Goal: Task Accomplishment & Management: Complete application form

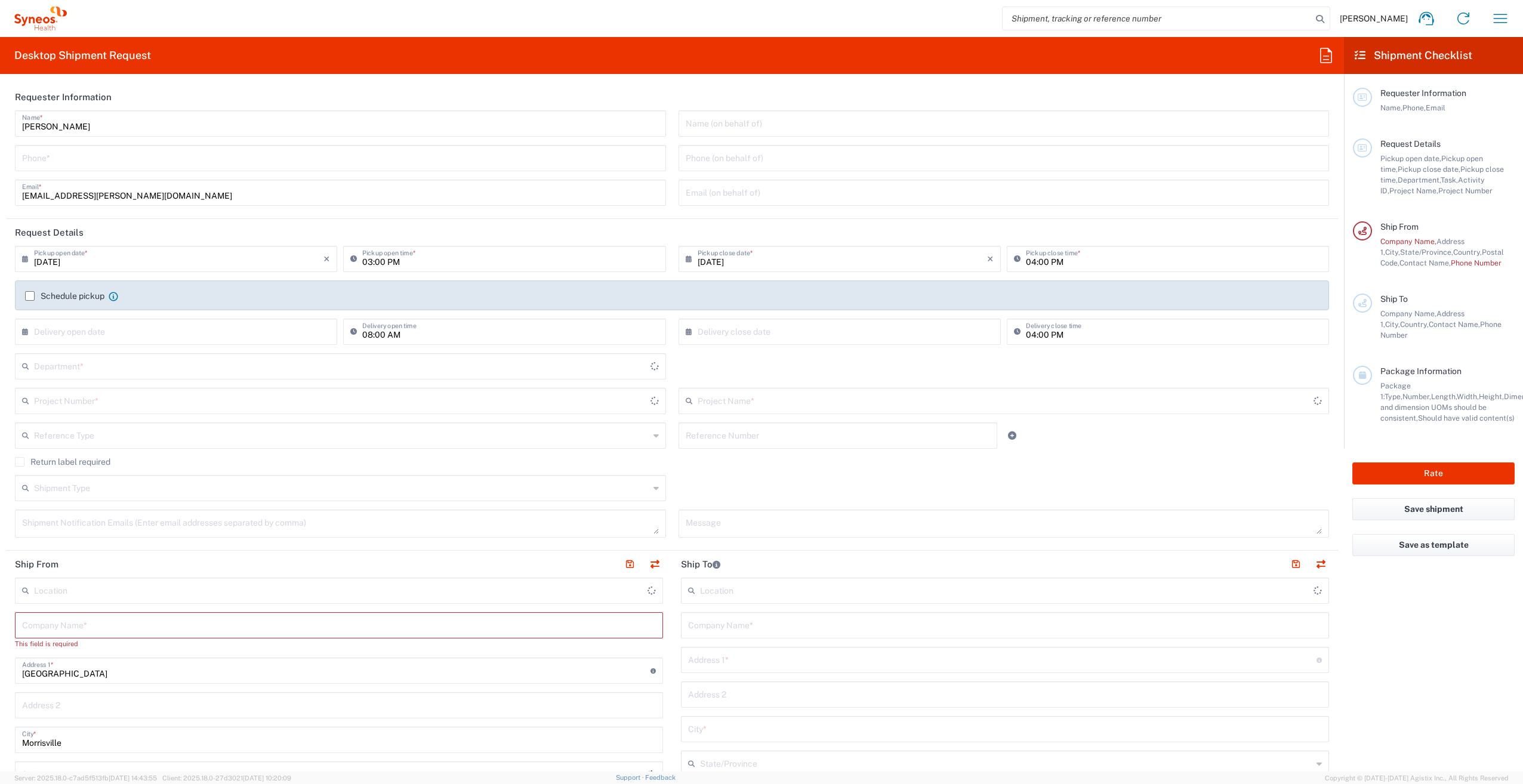
type input "3251"
type input "[US_STATE]"
type input "[GEOGRAPHIC_DATA]"
type input "Syneos Health, LLC-[GEOGRAPHIC_DATA] [GEOGRAPHIC_DATA] [GEOGRAPHIC_DATA]"
drag, startPoint x: 96, startPoint y: 127, endPoint x: 8, endPoint y: 122, distance: 88.1
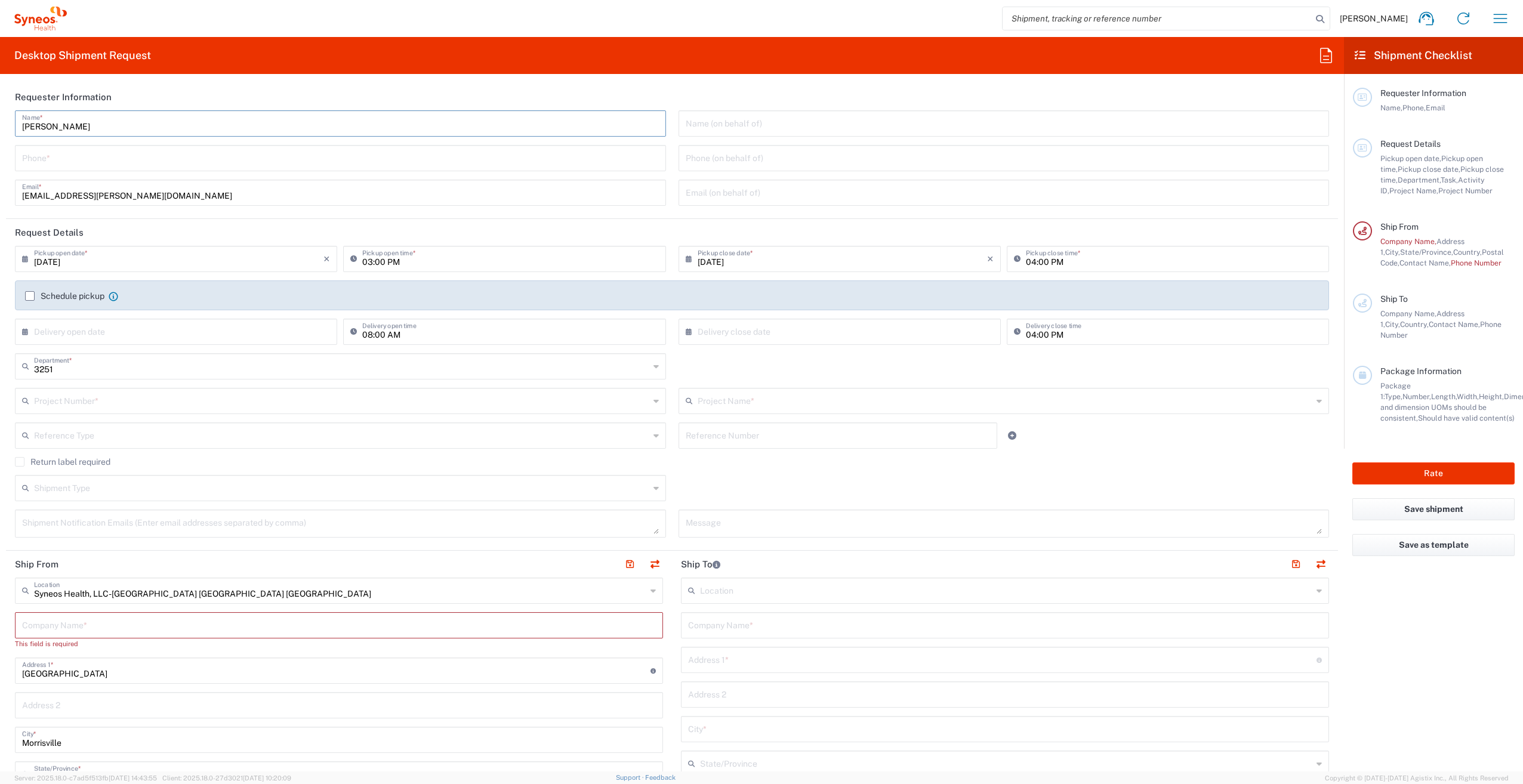
click at [9, 122] on div "Kenzie Sherman Name * Phone * kenzie.sherman@syneoshealth.com Email *" at bounding box center [340, 162] width 664 height 104
type input "Syneos Associate"
click at [33, 154] on input "tel" at bounding box center [340, 157] width 637 height 21
type input "800-681-7247"
click at [130, 335] on input "text" at bounding box center [178, 331] width 289 height 21
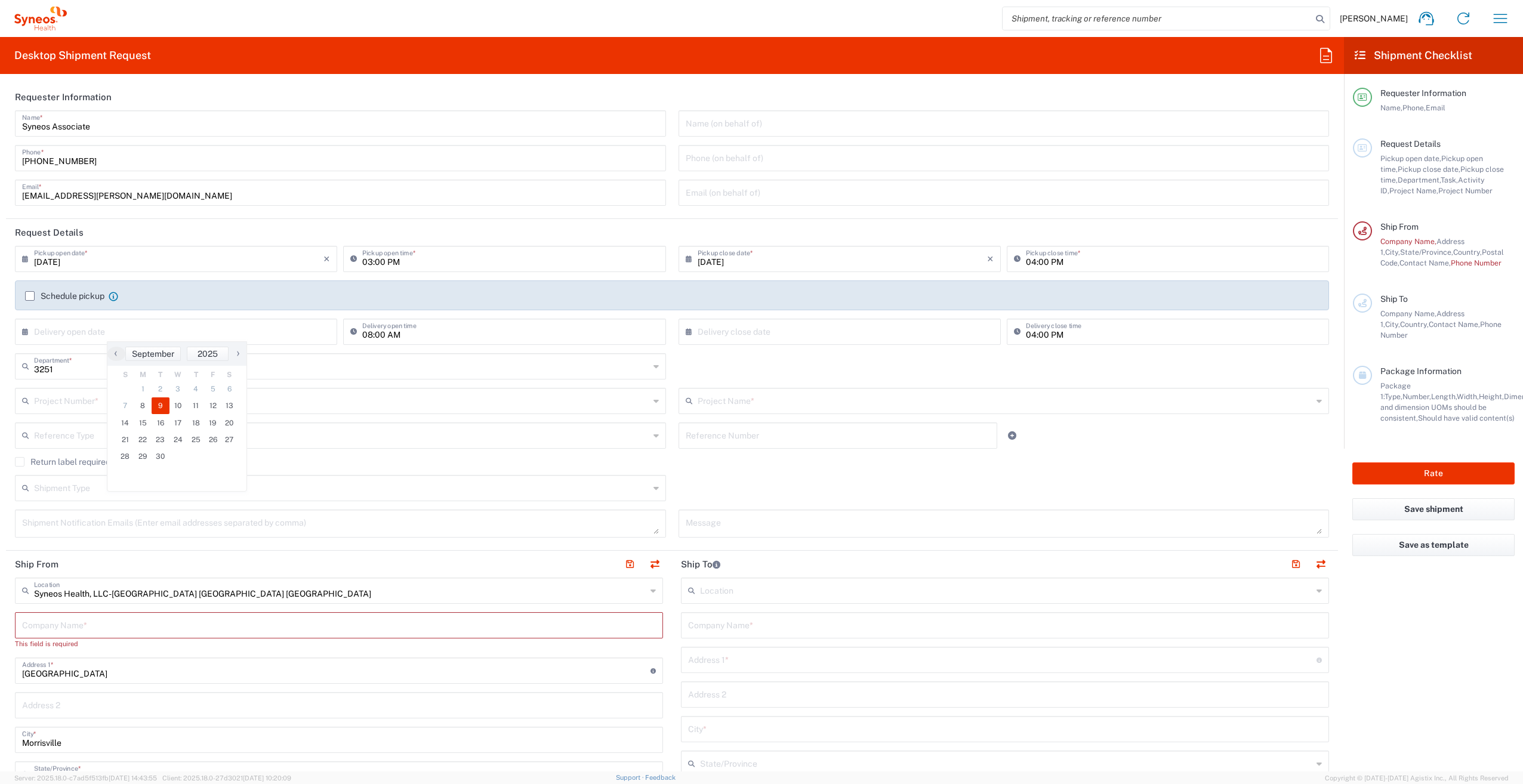
click at [163, 406] on span "9" at bounding box center [161, 406] width 18 height 17
type input "09/09/2025"
click at [711, 327] on input "text" at bounding box center [842, 331] width 289 height 21
click at [881, 405] on span "13" at bounding box center [888, 406] width 17 height 17
type input "09/13/2025"
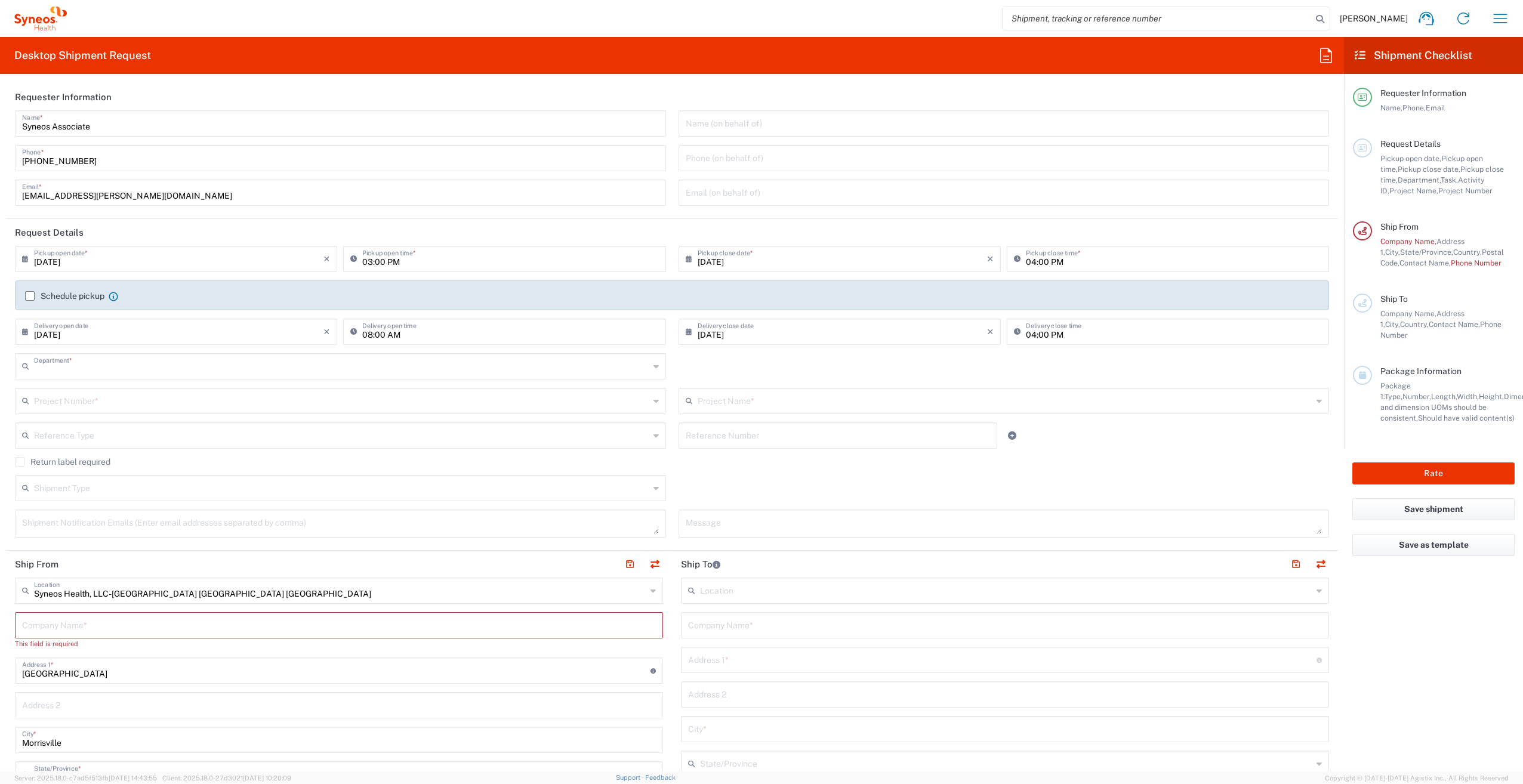
click at [100, 375] on input "text" at bounding box center [341, 365] width 615 height 21
type input "5000"
click at [73, 389] on span "5000" at bounding box center [338, 392] width 644 height 19
click at [72, 400] on input "text" at bounding box center [341, 400] width 615 height 21
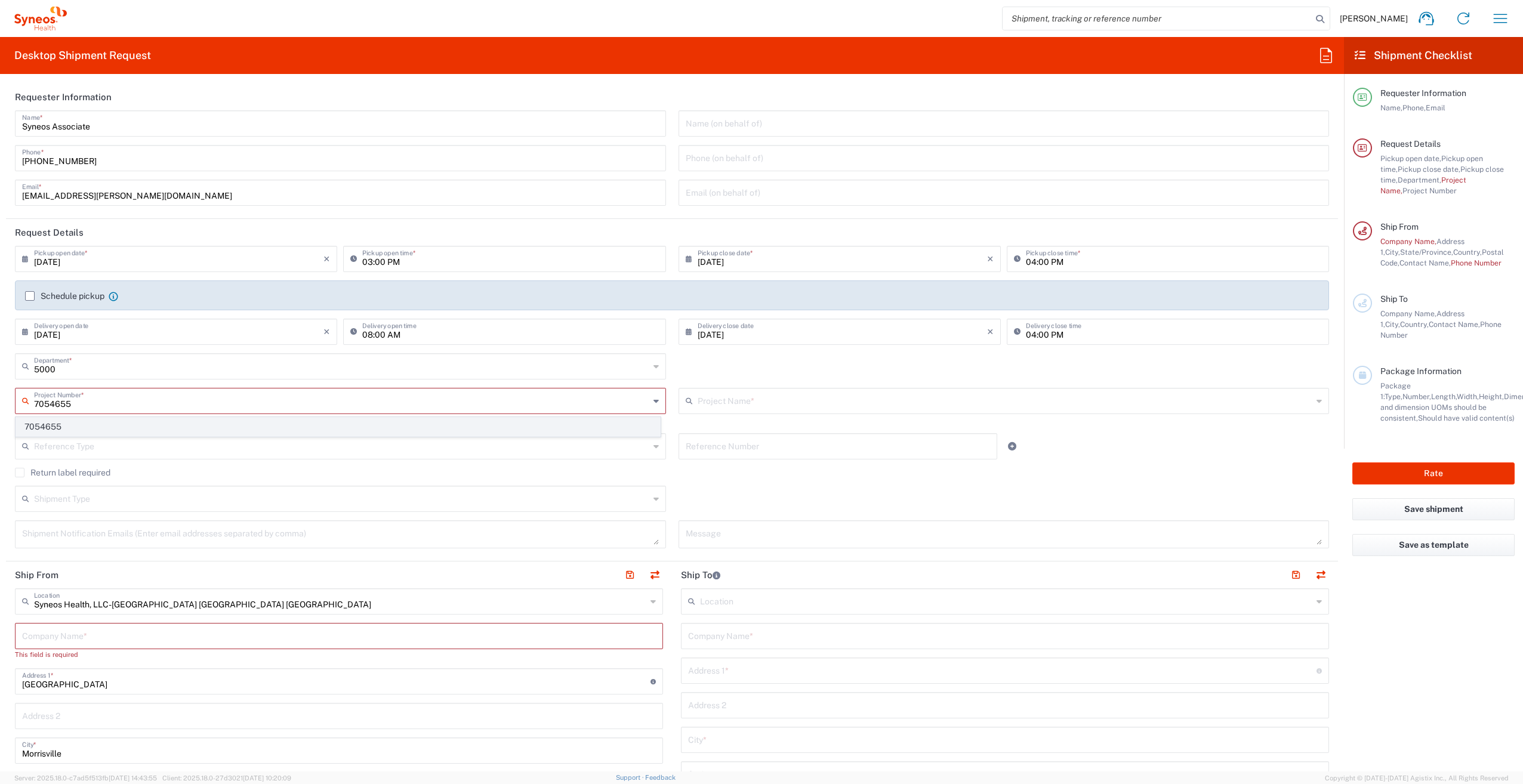
type input "7054655"
click at [52, 429] on span "7054655" at bounding box center [338, 426] width 644 height 19
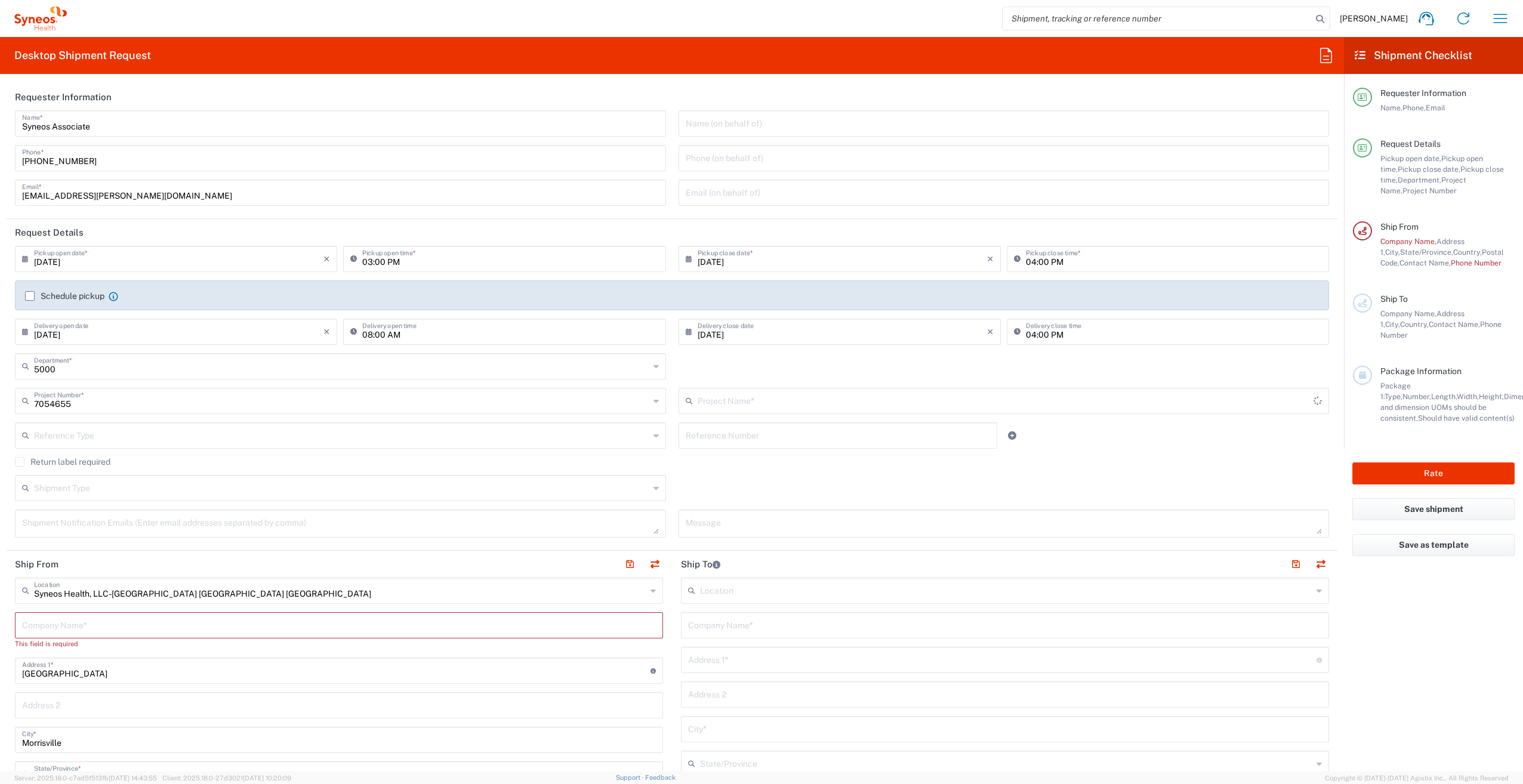
type input "Syneos 7054655"
click at [21, 460] on label "Return label required" at bounding box center [63, 462] width 96 height 10
click at [20, 462] on input "Return label required" at bounding box center [20, 462] width 0 height 0
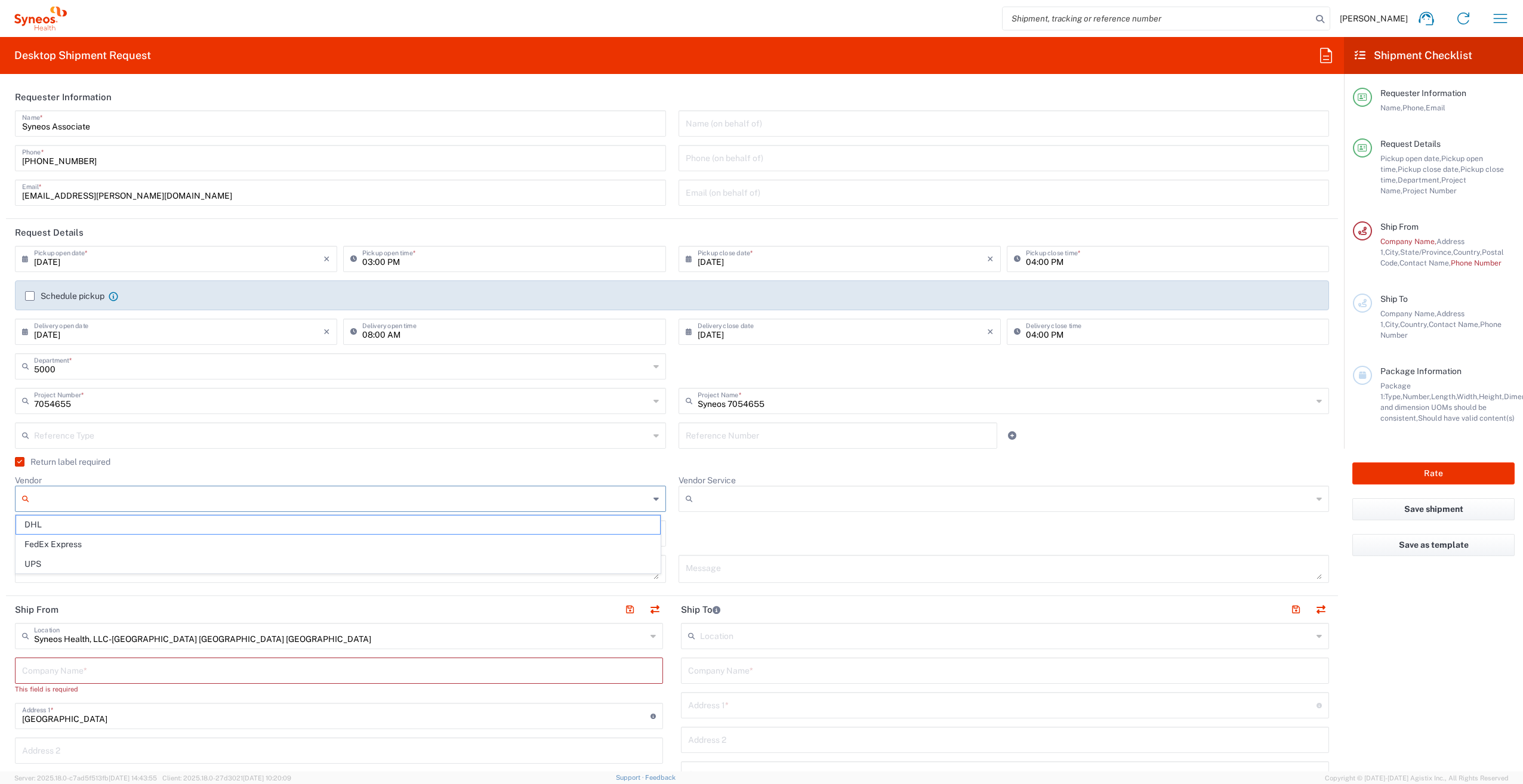
click at [82, 495] on input "Vendor" at bounding box center [341, 499] width 615 height 19
click at [82, 540] on span "FedEx Express" at bounding box center [338, 544] width 644 height 19
type input "FedEx Express"
click at [730, 504] on input "Vendor Service" at bounding box center [1005, 499] width 615 height 19
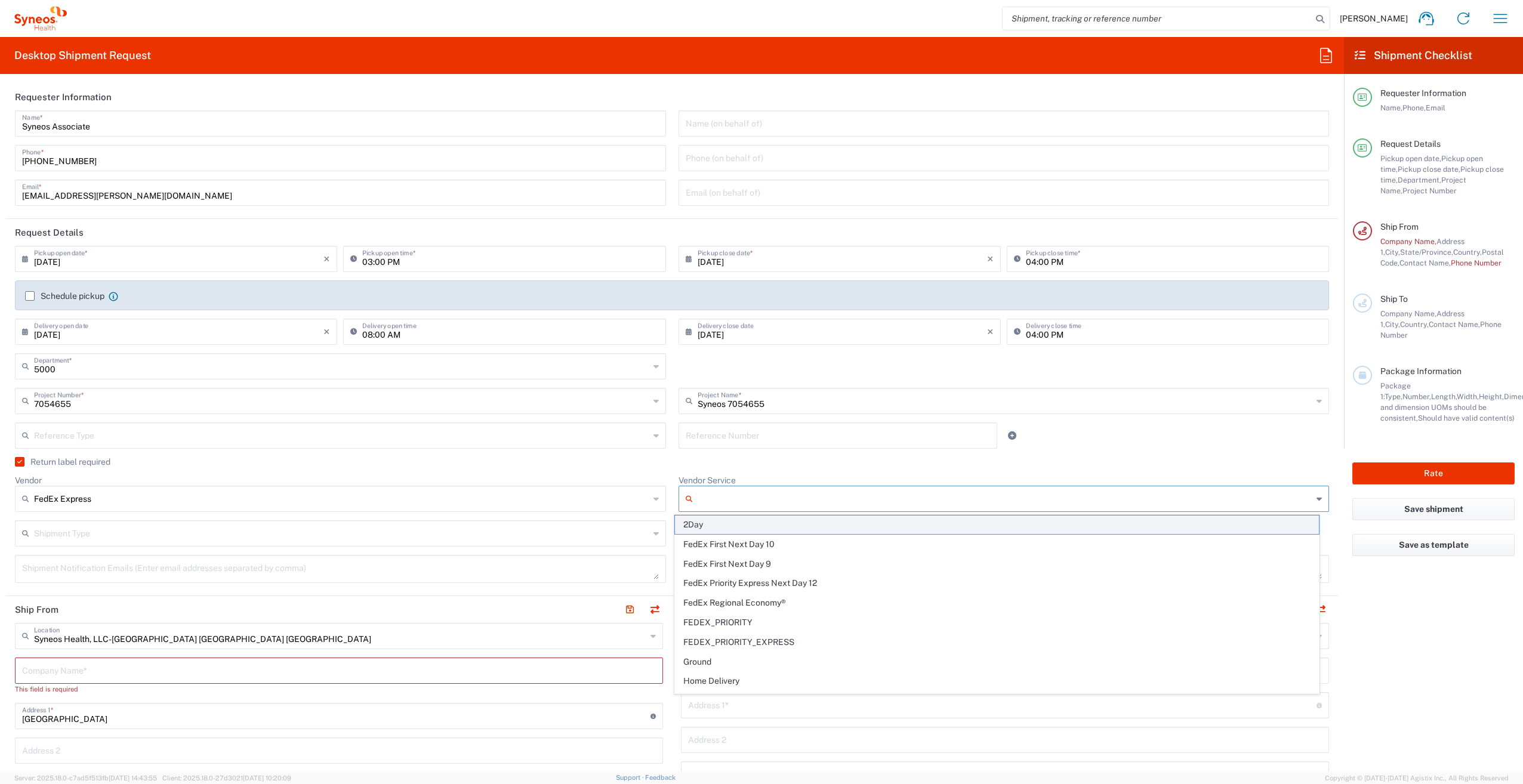
click at [717, 526] on span "2Day" at bounding box center [996, 524] width 644 height 19
type input "2Day"
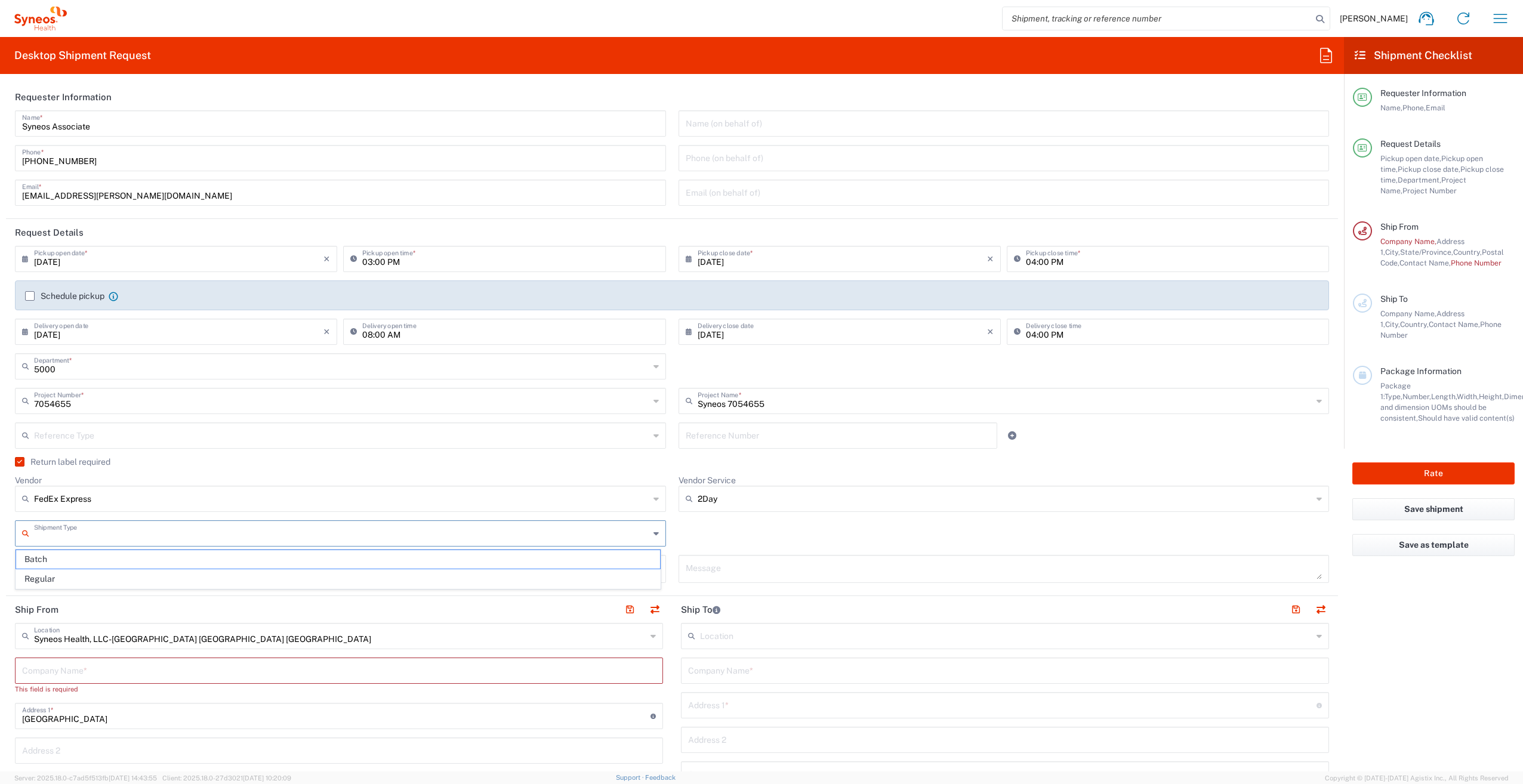
click at [99, 534] on input "text" at bounding box center [341, 533] width 615 height 21
click at [71, 577] on span "Regular" at bounding box center [338, 579] width 644 height 19
type input "Regular"
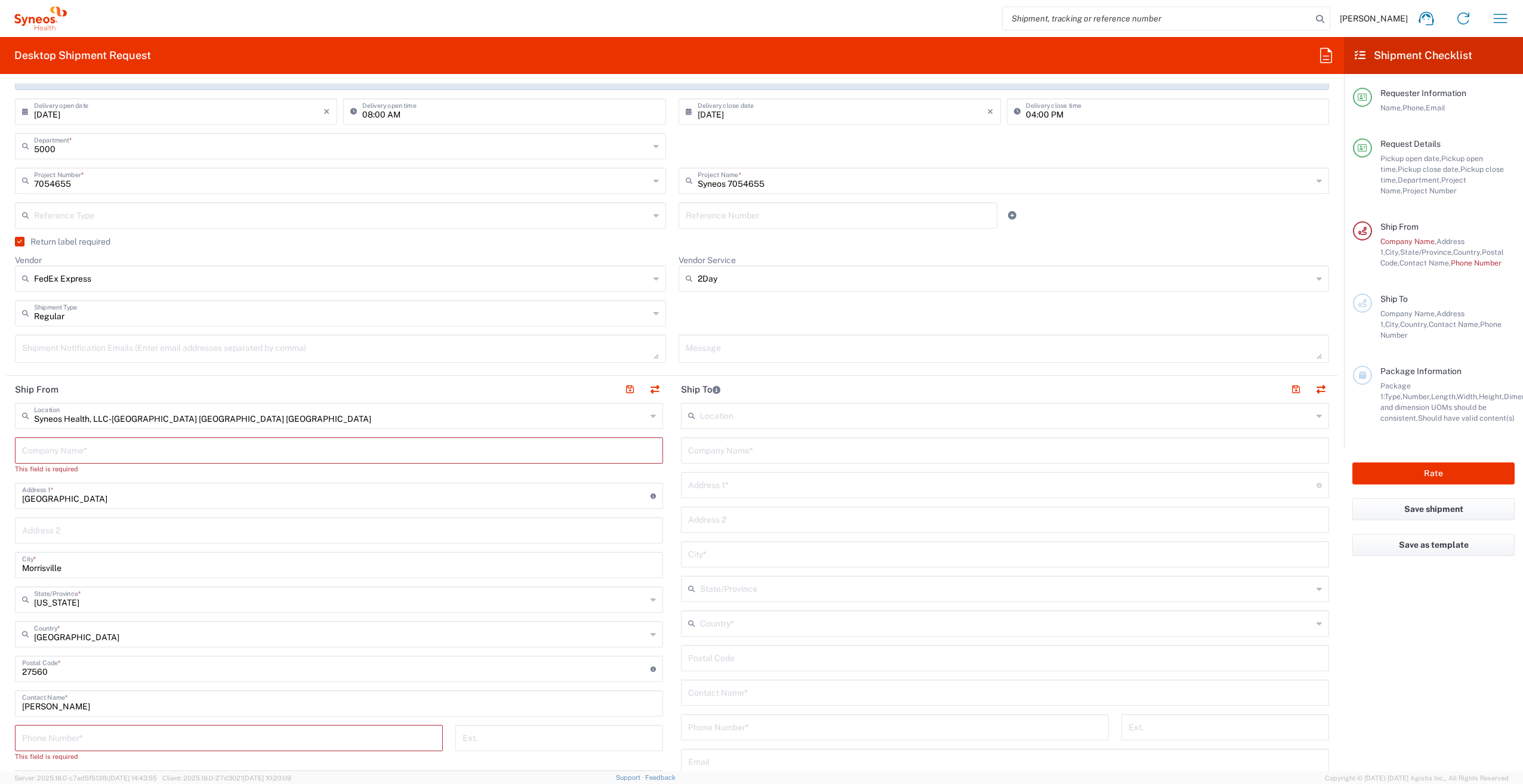
scroll to position [238, 0]
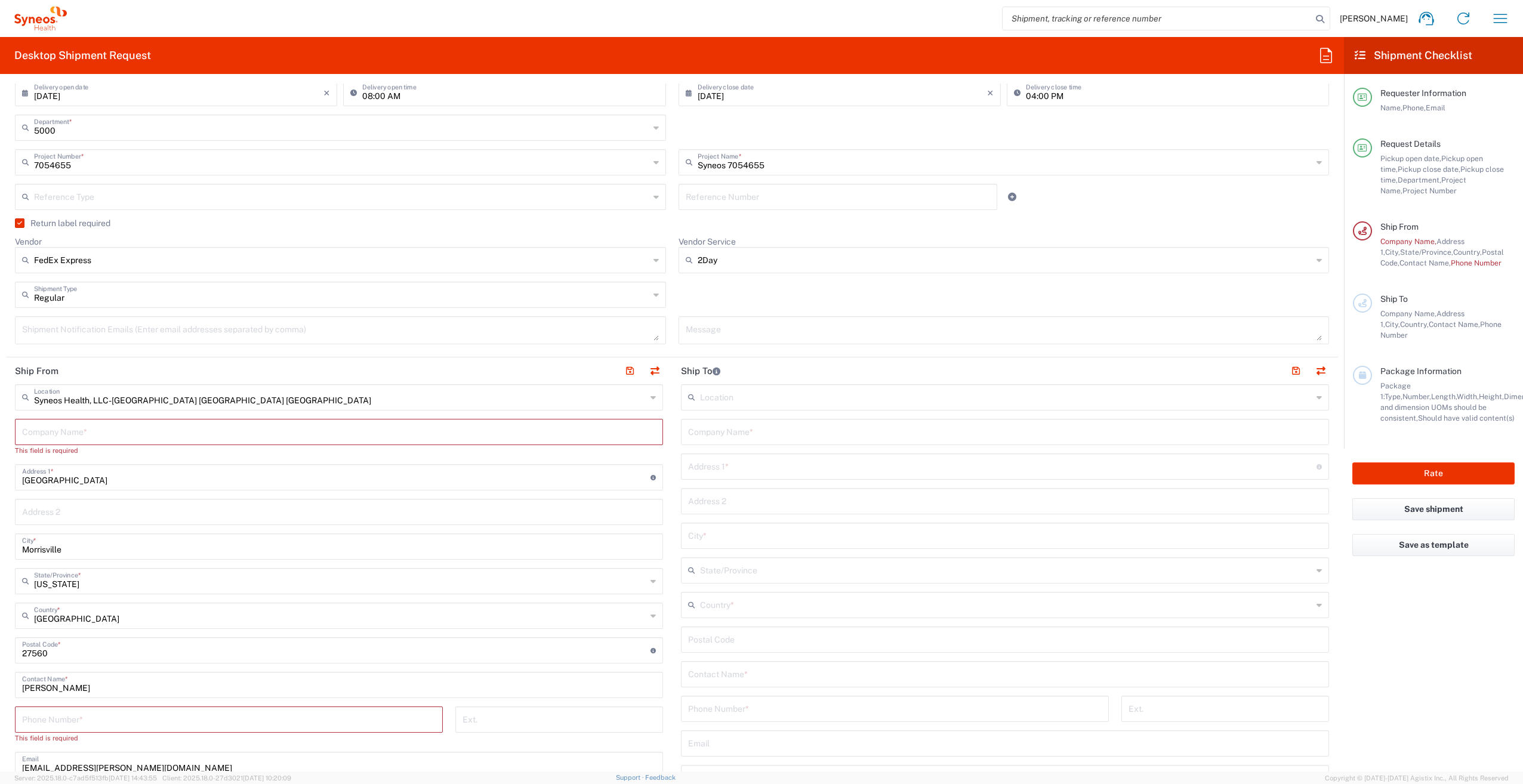
click at [82, 429] on input "text" at bounding box center [338, 431] width 633 height 21
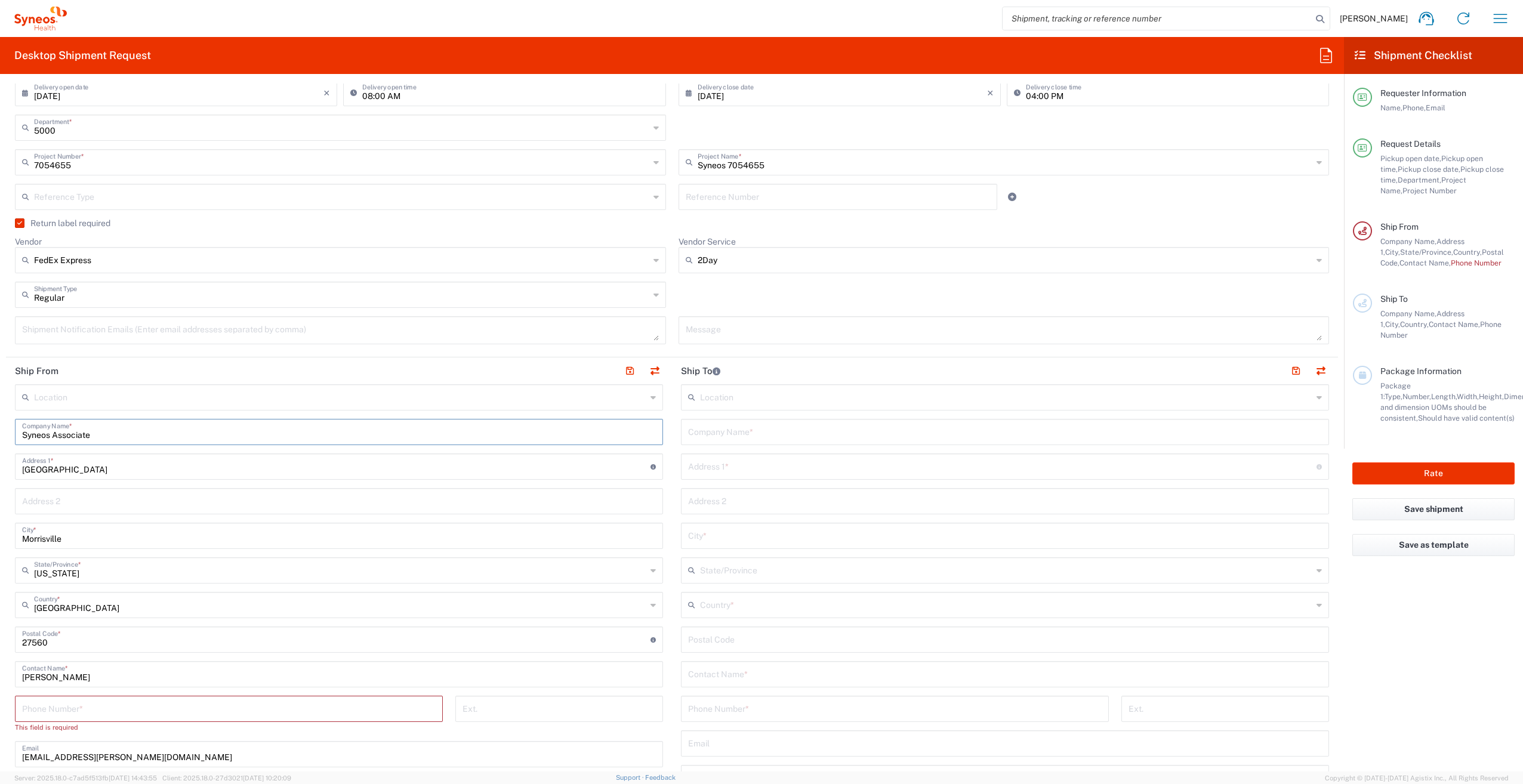
type input "Syneos Associate"
drag, startPoint x: 96, startPoint y: 469, endPoint x: -29, endPoint y: 470, distance: 125.0
click at [0, 470] on html "Kenzie Sherman Home Shipment estimator Shipment tracking Desktop shipment reque…" at bounding box center [762, 392] width 1523 height 784
type input "102 Milam Court"
click at [29, 535] on input "Morrisville" at bounding box center [338, 535] width 633 height 21
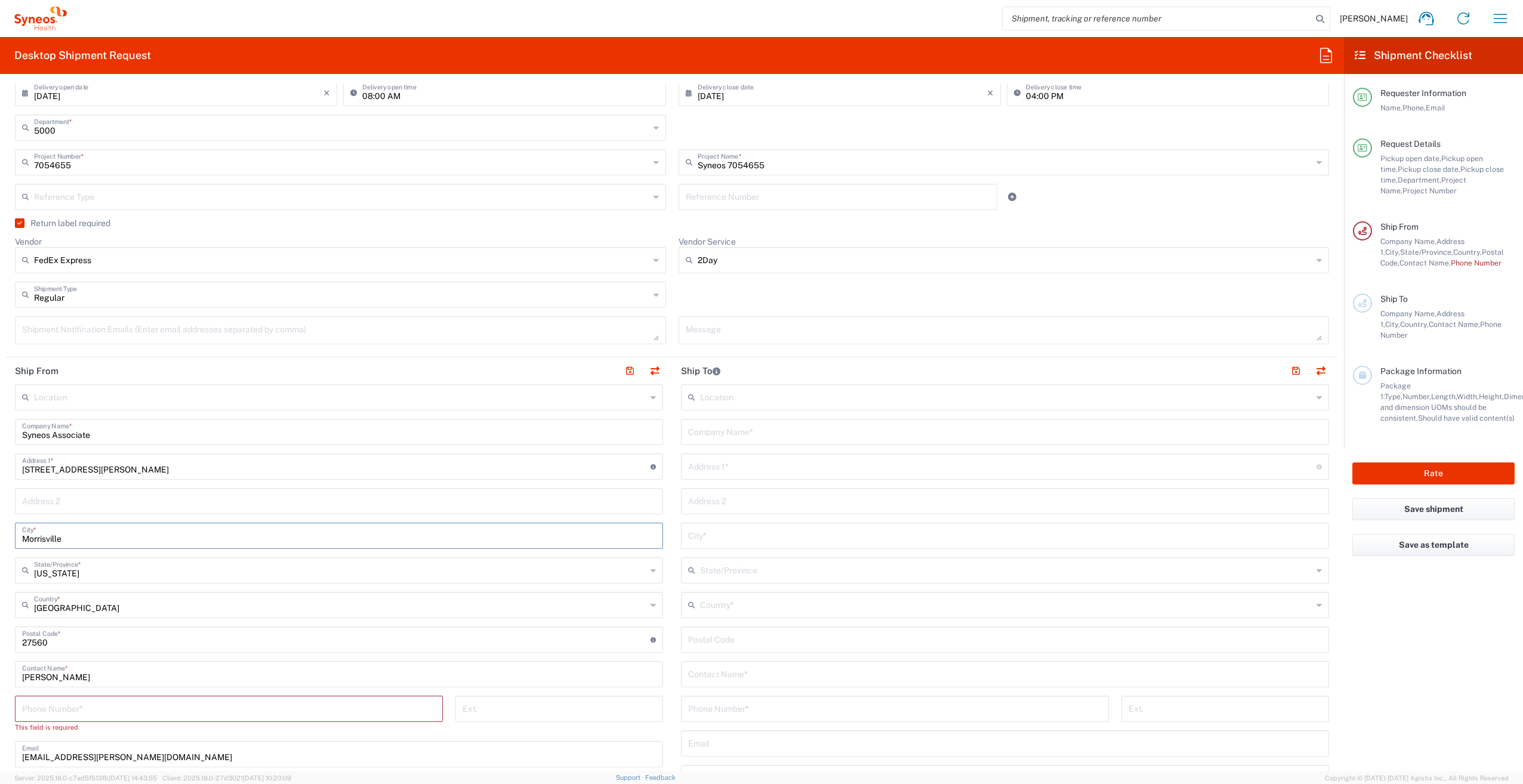
drag, startPoint x: 30, startPoint y: 538, endPoint x: 7, endPoint y: 537, distance: 23.0
click at [7, 537] on main "Location Addison Whitney LLC-Morrisvile NC US Barcelona-Syneos Health BioSector…" at bounding box center [339, 640] width 666 height 512
type input "Burgaw"
drag, startPoint x: 51, startPoint y: 642, endPoint x: 8, endPoint y: 637, distance: 43.3
click at [8, 636] on main "Location Addison Whitney LLC-Morrisvile NC US Barcelona-Syneos Health BioSector…" at bounding box center [339, 640] width 666 height 512
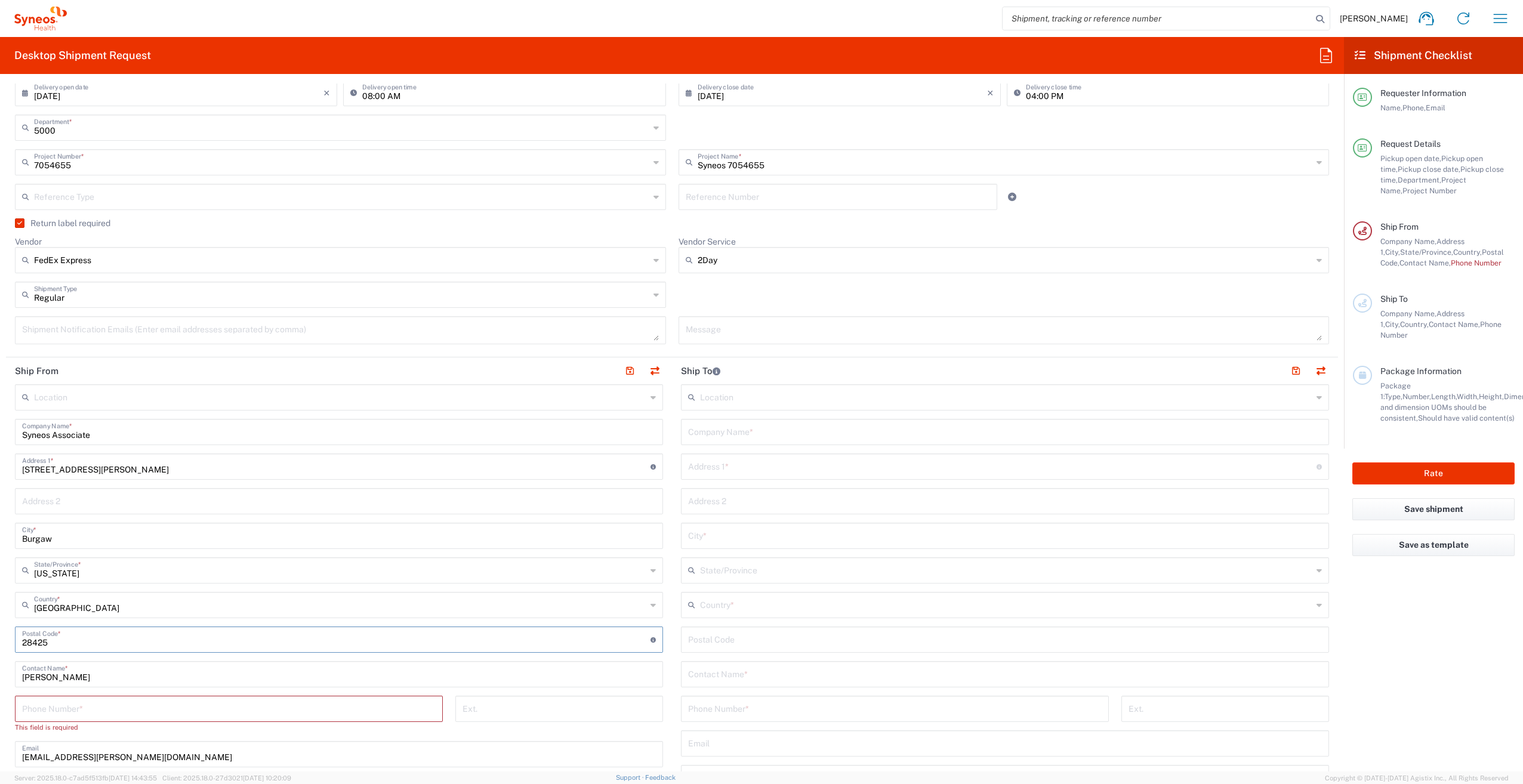
type input "28425"
click at [246, 656] on div "Location Addison Whitney LLC-Morrisvile NC US Barcelona-Syneos Health BioSector…" at bounding box center [339, 640] width 648 height 512
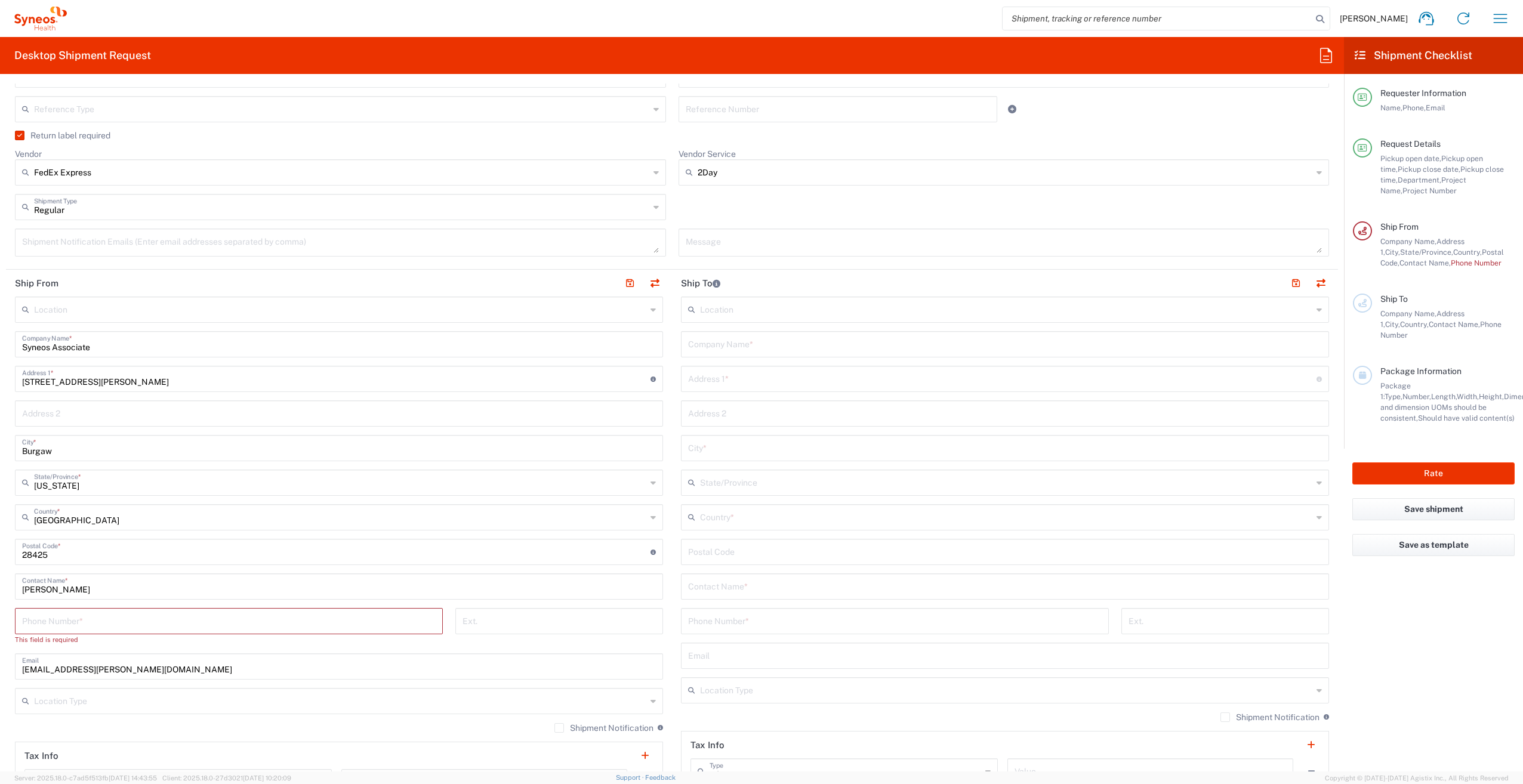
scroll to position [358, 0]
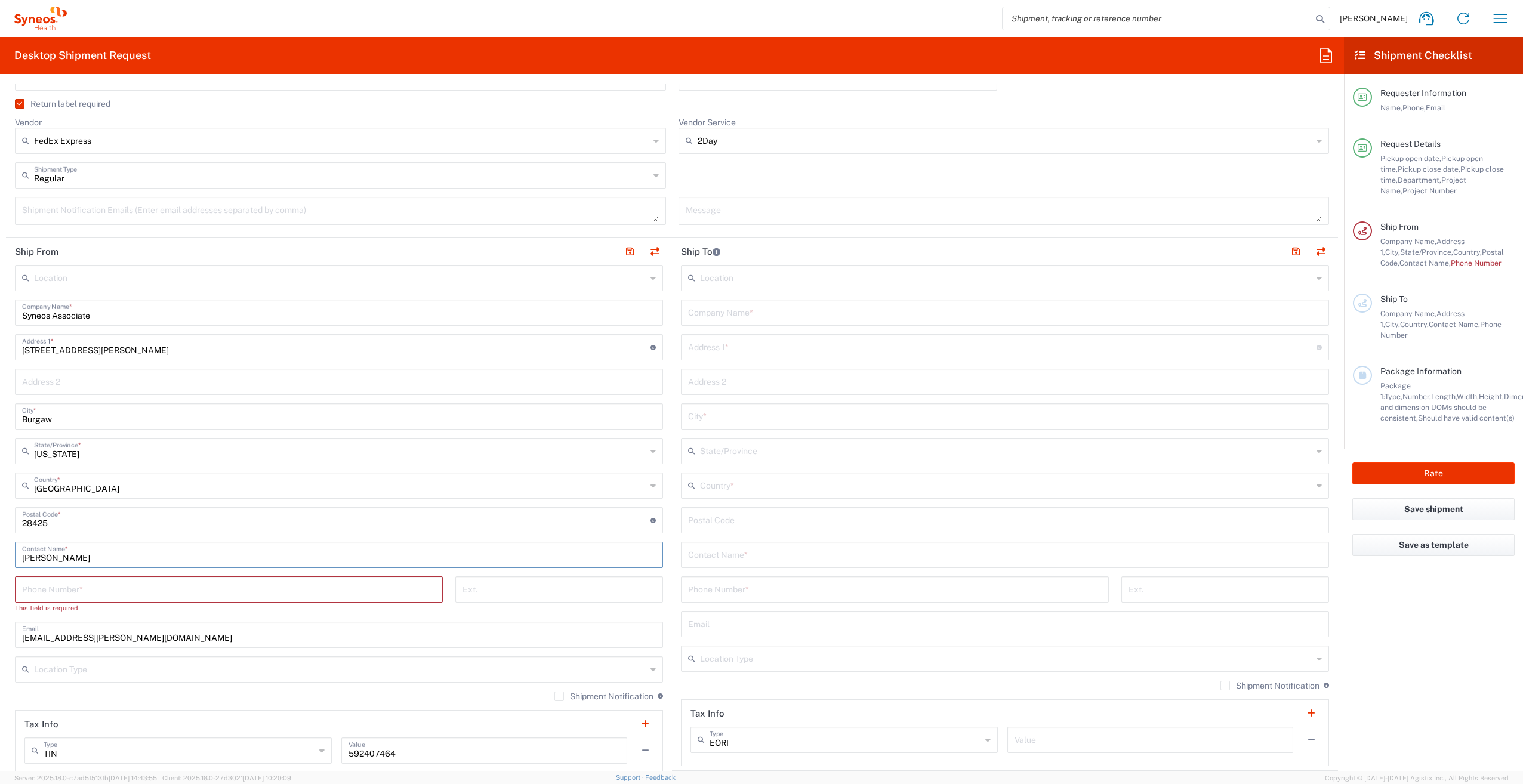
drag, startPoint x: 87, startPoint y: 557, endPoint x: 23, endPoint y: 557, distance: 64.0
click at [23, 557] on input "Kenzie Sherman" at bounding box center [338, 554] width 633 height 21
type input "Syneos Associate"
click at [29, 588] on input "tel" at bounding box center [229, 588] width 413 height 21
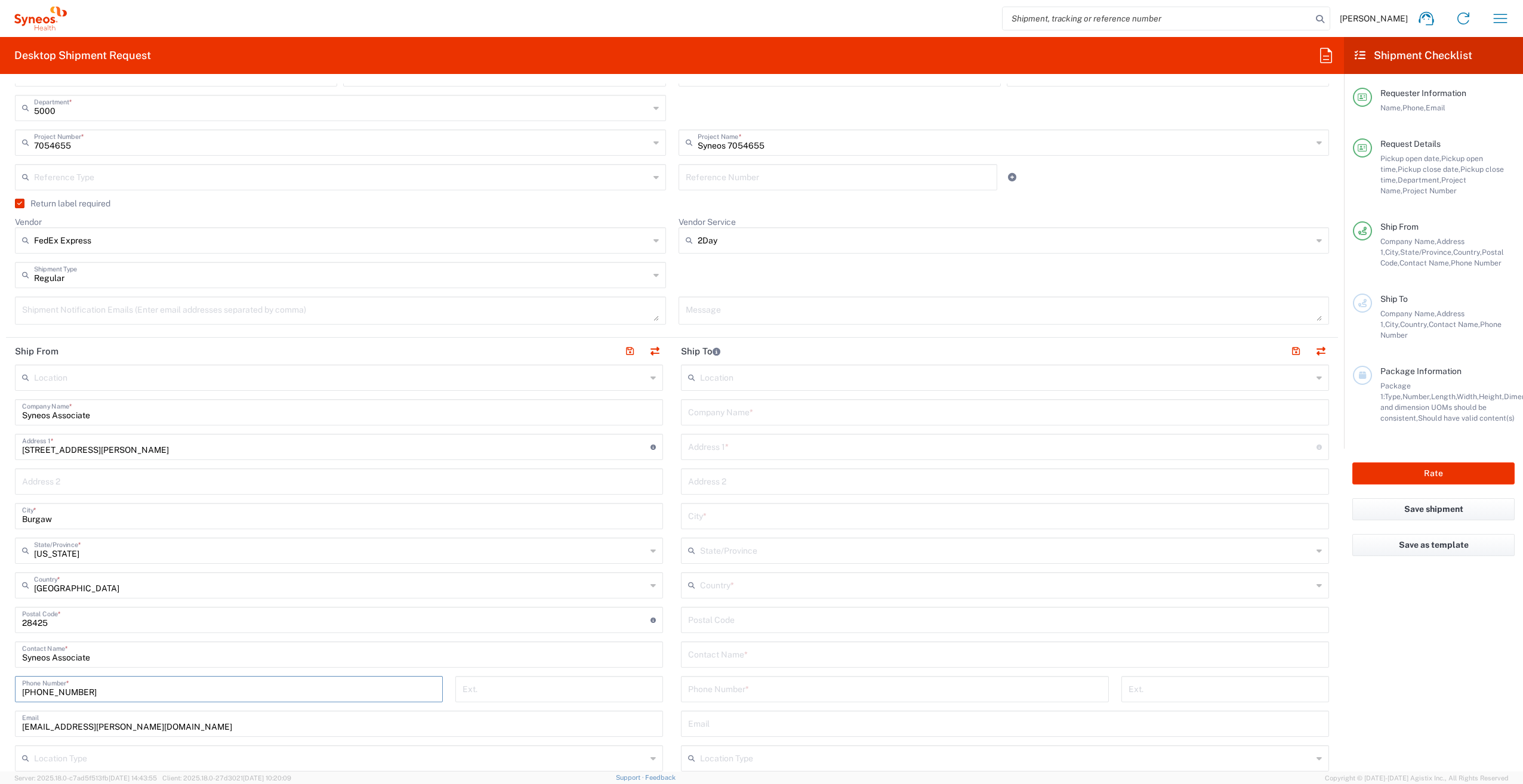
scroll to position [298, 0]
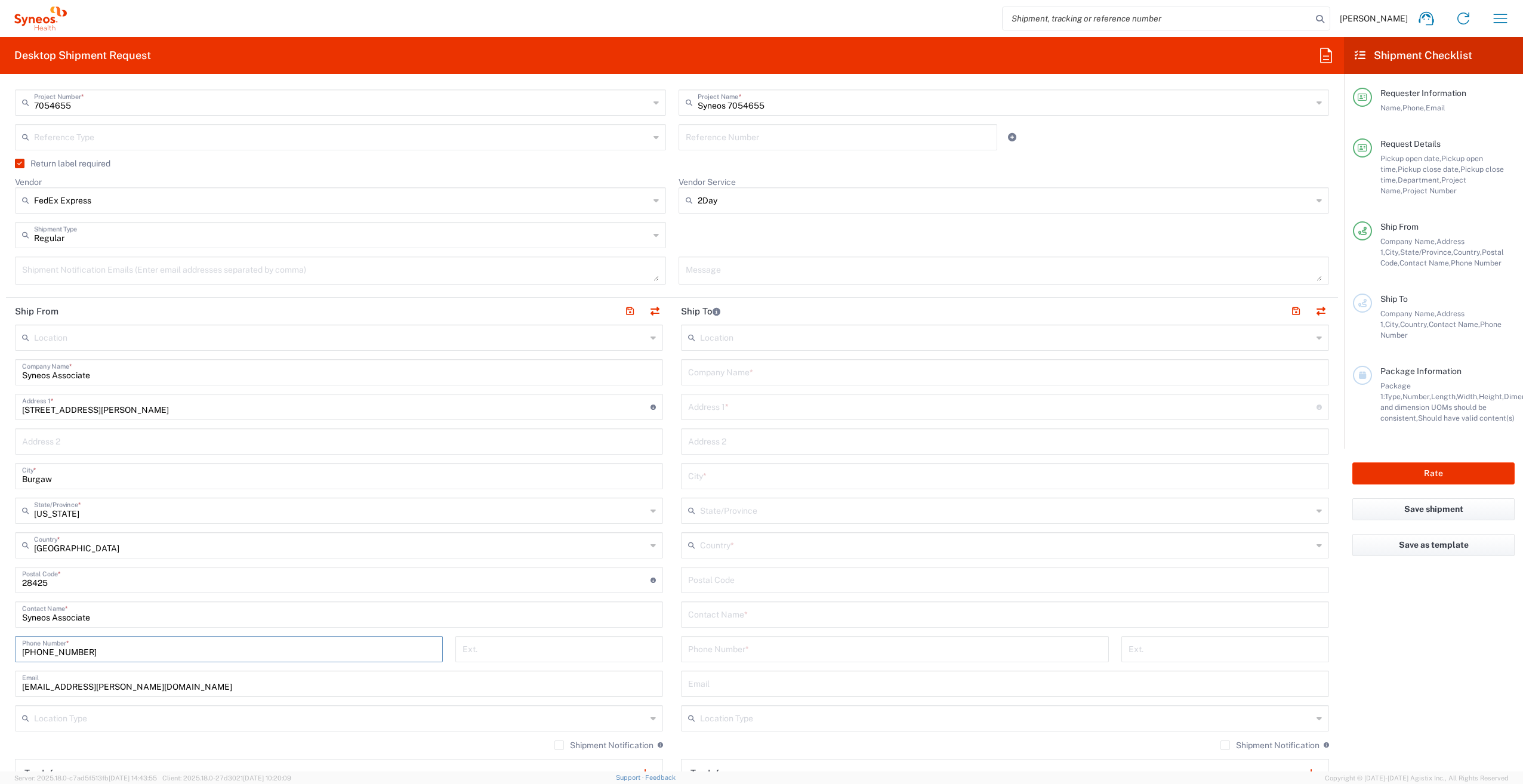
type input "800-681-7247"
click at [710, 369] on input "text" at bounding box center [1004, 371] width 633 height 21
paste input "JENNIFER MCCULLUGH"
type input "JENNIFER MCCULLUGH"
click at [736, 622] on input "text" at bounding box center [1004, 613] width 633 height 21
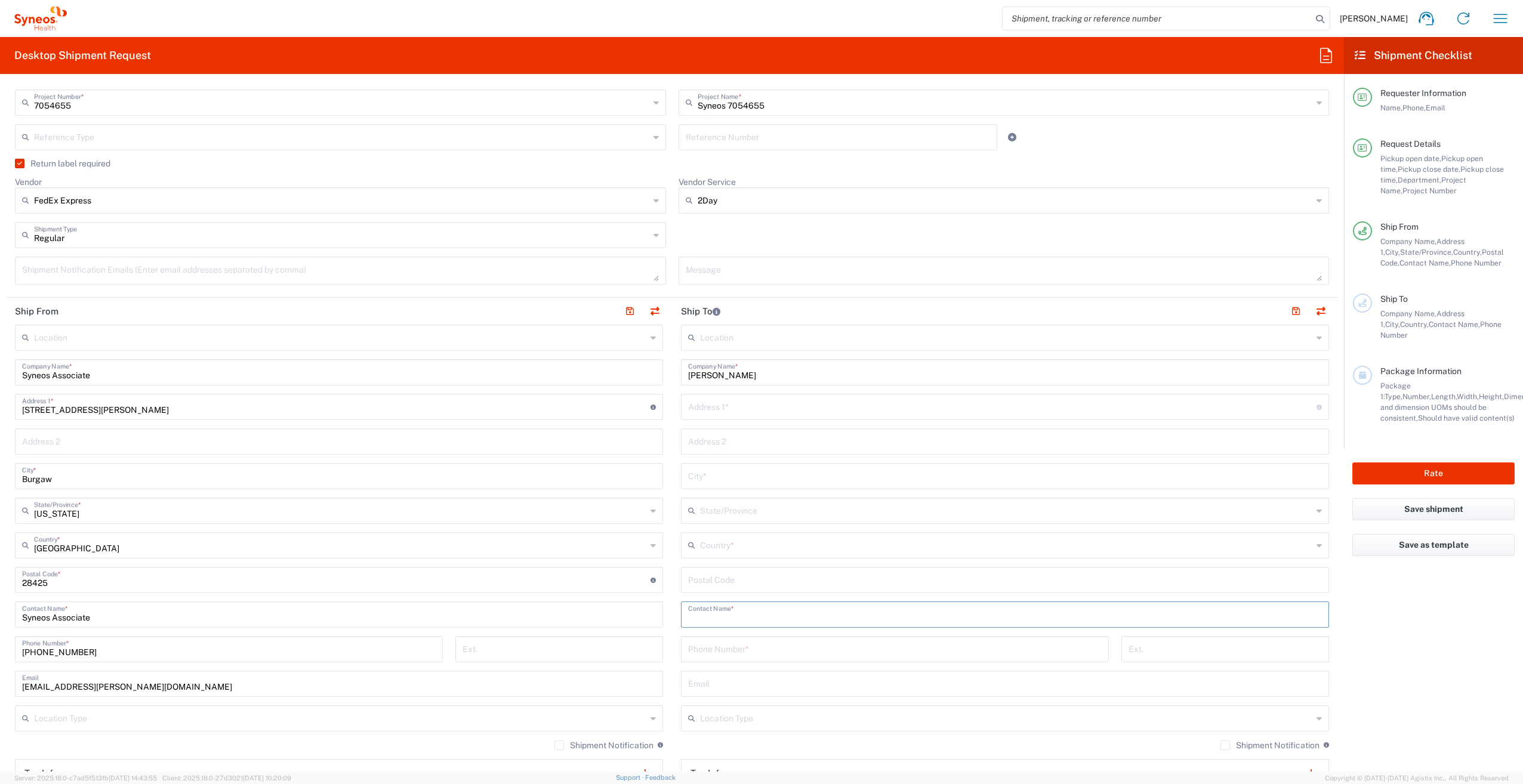
paste input "JENNIFER MCCULLUGH"
type input "JENNIFER MCCULLUGH"
click at [719, 645] on input "tel" at bounding box center [895, 648] width 413 height 21
paste input "5097137331"
type input "5097137331"
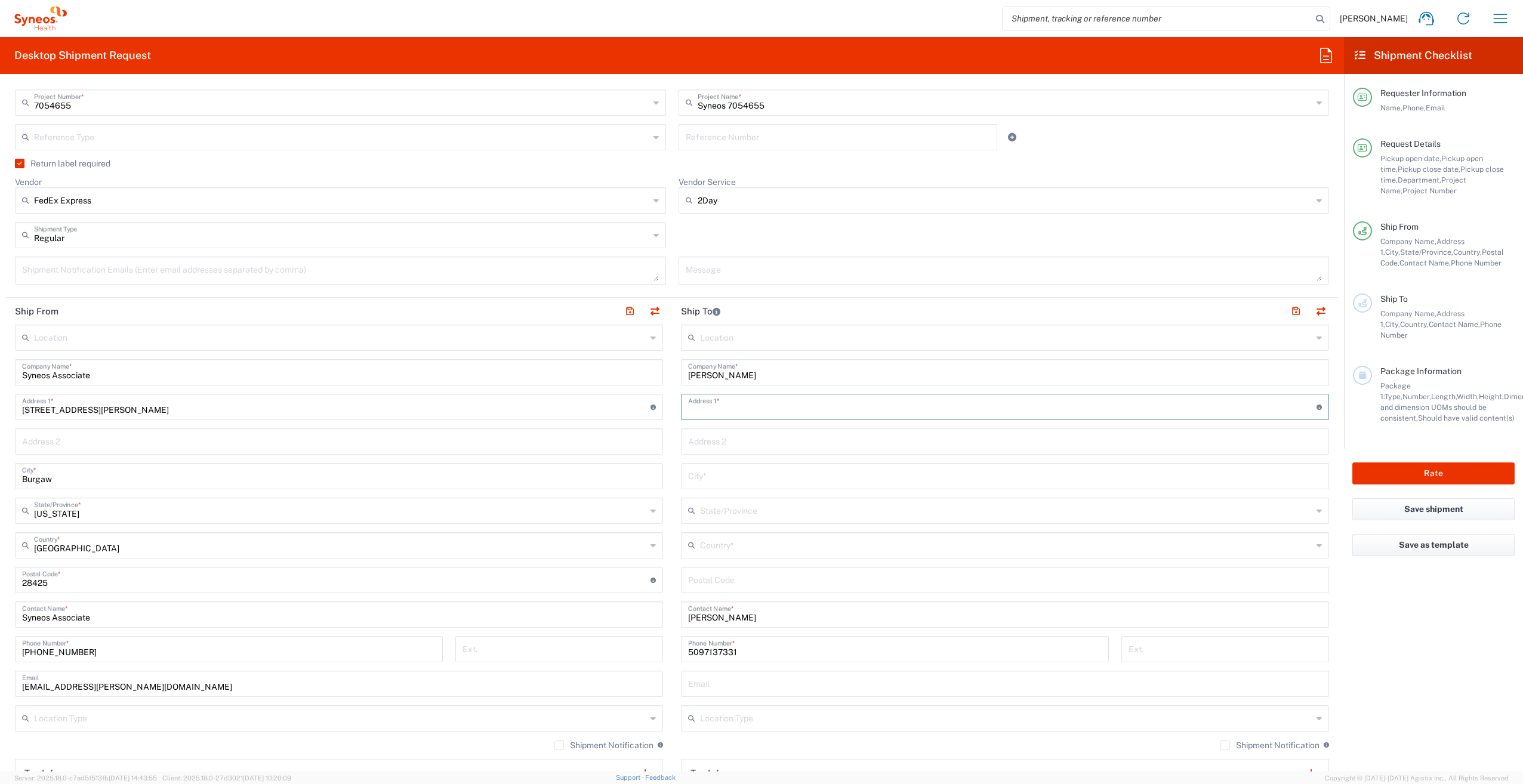
click at [719, 409] on input "text" at bounding box center [1002, 406] width 628 height 21
paste input "309 BRADLEY BLVD STE 205 RICHLAND WA 99352"
drag, startPoint x: 898, startPoint y: 406, endPoint x: 861, endPoint y: 409, distance: 37.1
click at [861, 409] on input "309 BRADLEY BLVD STE 205 RICHLAND WA 99352" at bounding box center [1002, 406] width 628 height 21
type input "309 BRADLEY BLVD STE 205 RICHLAND WA"
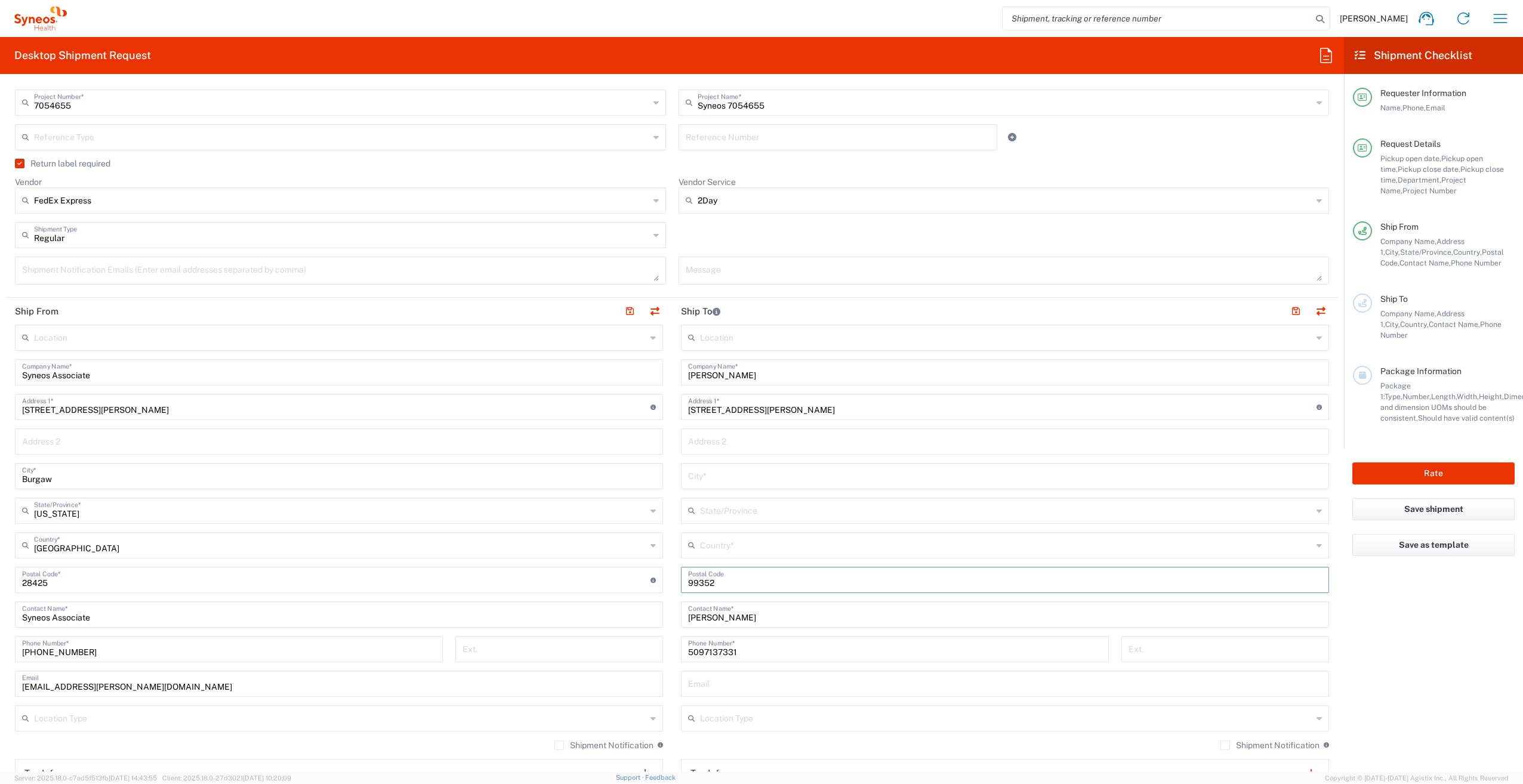
type input "99352"
click at [740, 546] on input "text" at bounding box center [1006, 544] width 612 height 21
drag, startPoint x: 705, startPoint y: 611, endPoint x: 705, endPoint y: 605, distance: 6.0
click at [705, 611] on span "United States" at bounding box center [999, 610] width 642 height 19
type input "United States"
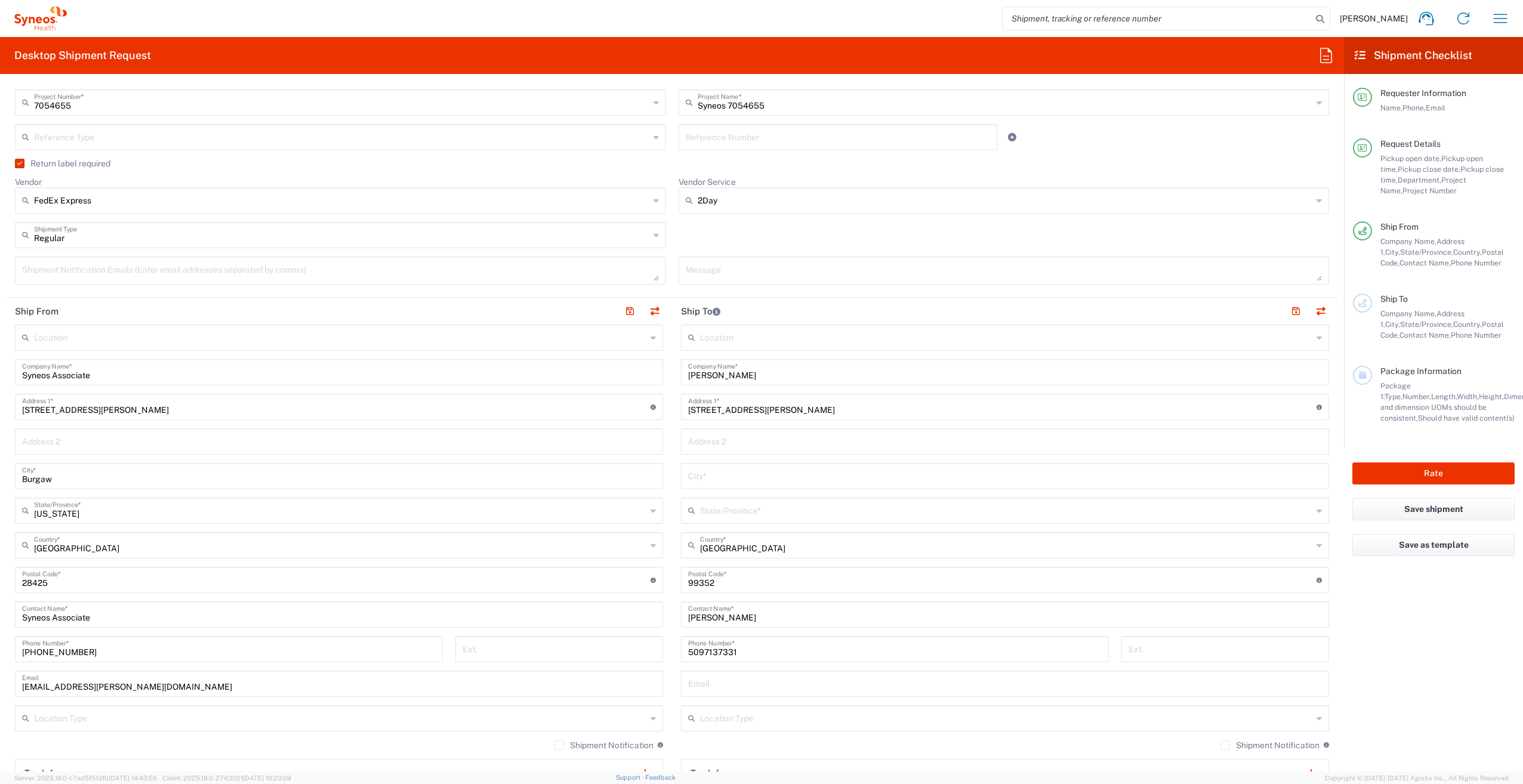
click at [723, 510] on input "text" at bounding box center [1006, 510] width 612 height 21
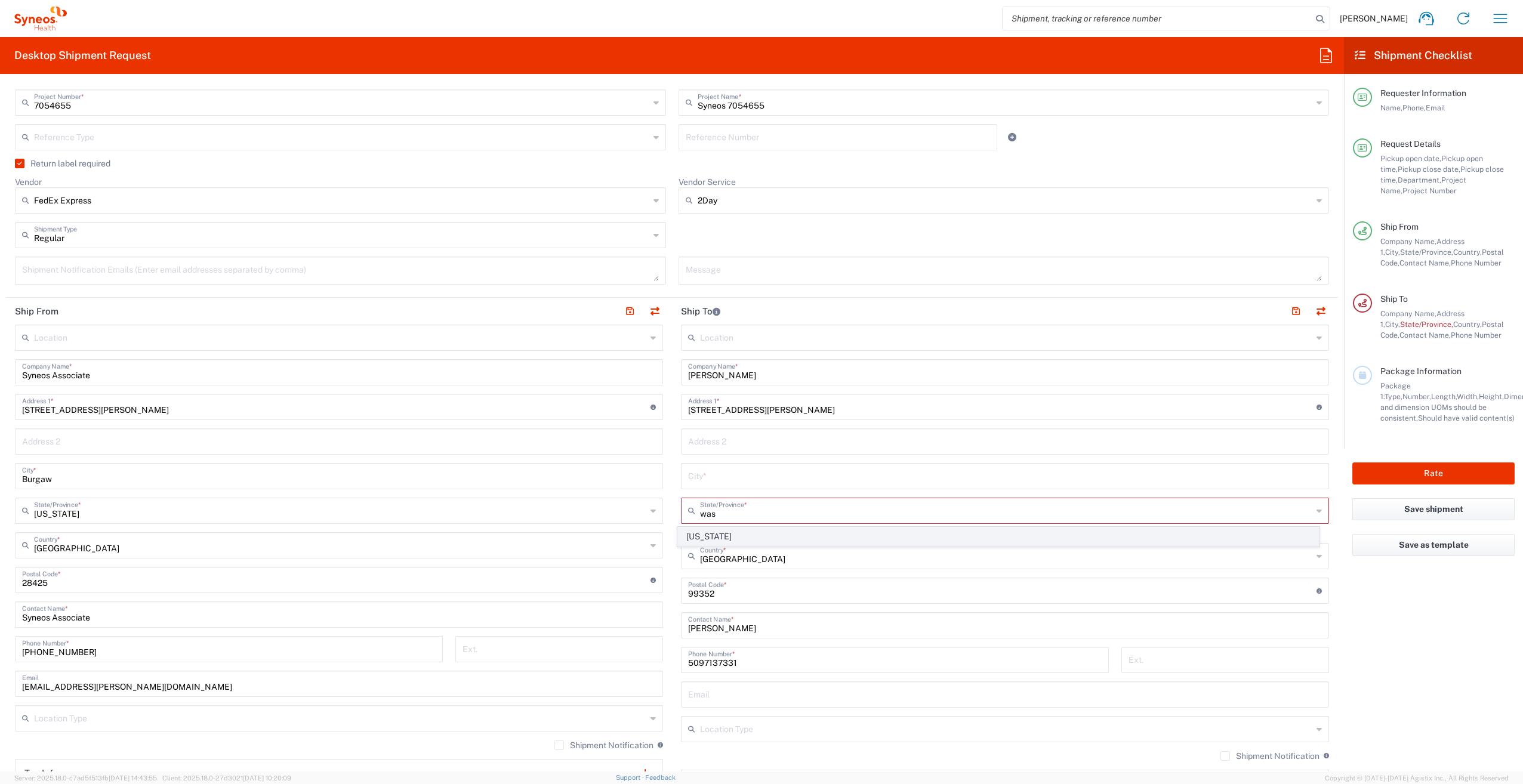
click at [715, 538] on span "Washington" at bounding box center [999, 536] width 642 height 19
type input "Washington"
click at [866, 413] on input "309 BRADLEY BLVD STE 205 RICHLAND WA" at bounding box center [1002, 406] width 628 height 21
drag, startPoint x: 860, startPoint y: 406, endPoint x: 801, endPoint y: 409, distance: 59.1
click at [801, 409] on input "309 BRADLEY BLVD STE 205 RICHLAND" at bounding box center [1002, 406] width 628 height 21
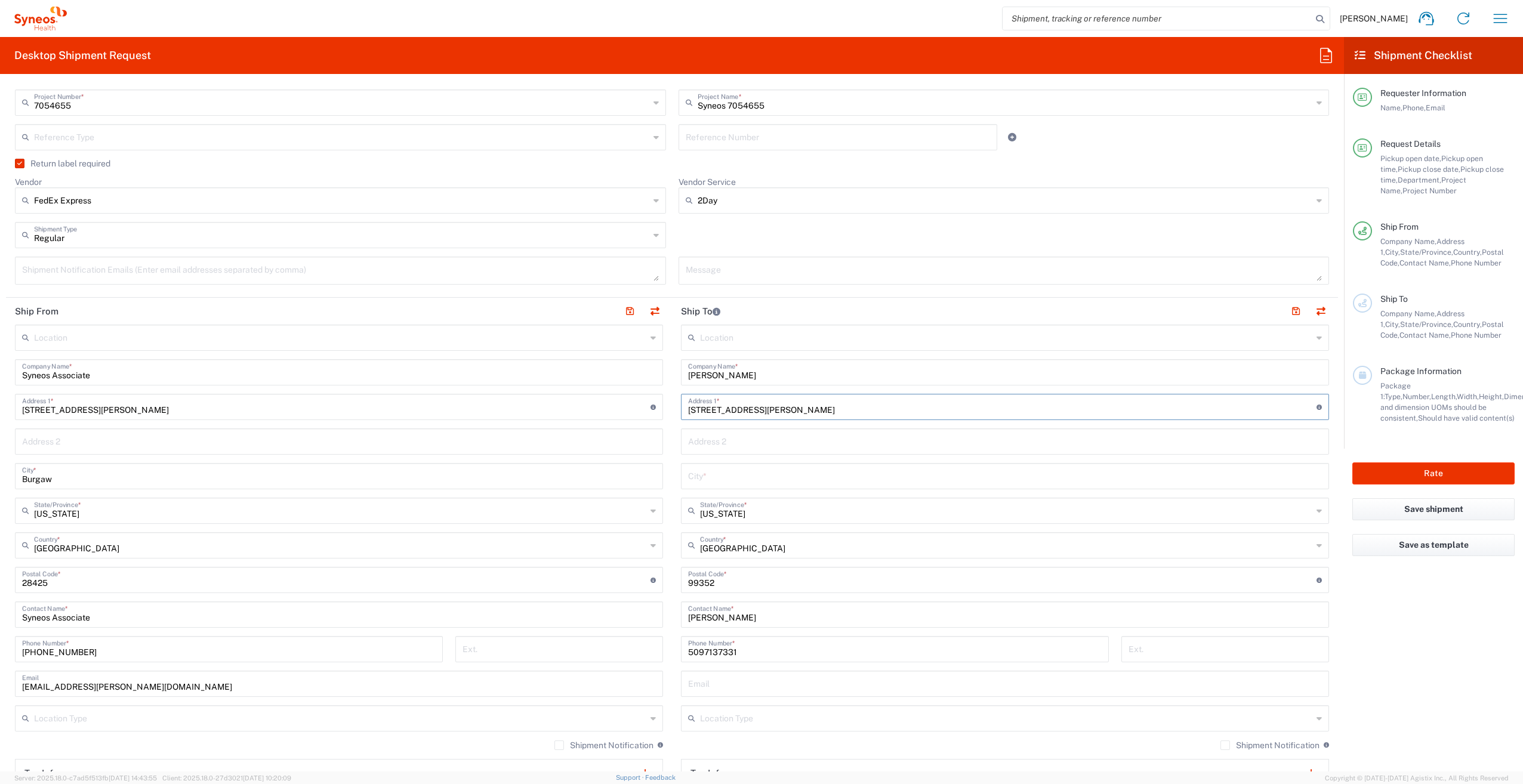
type input "309 BRADLEY BLVD STE 205"
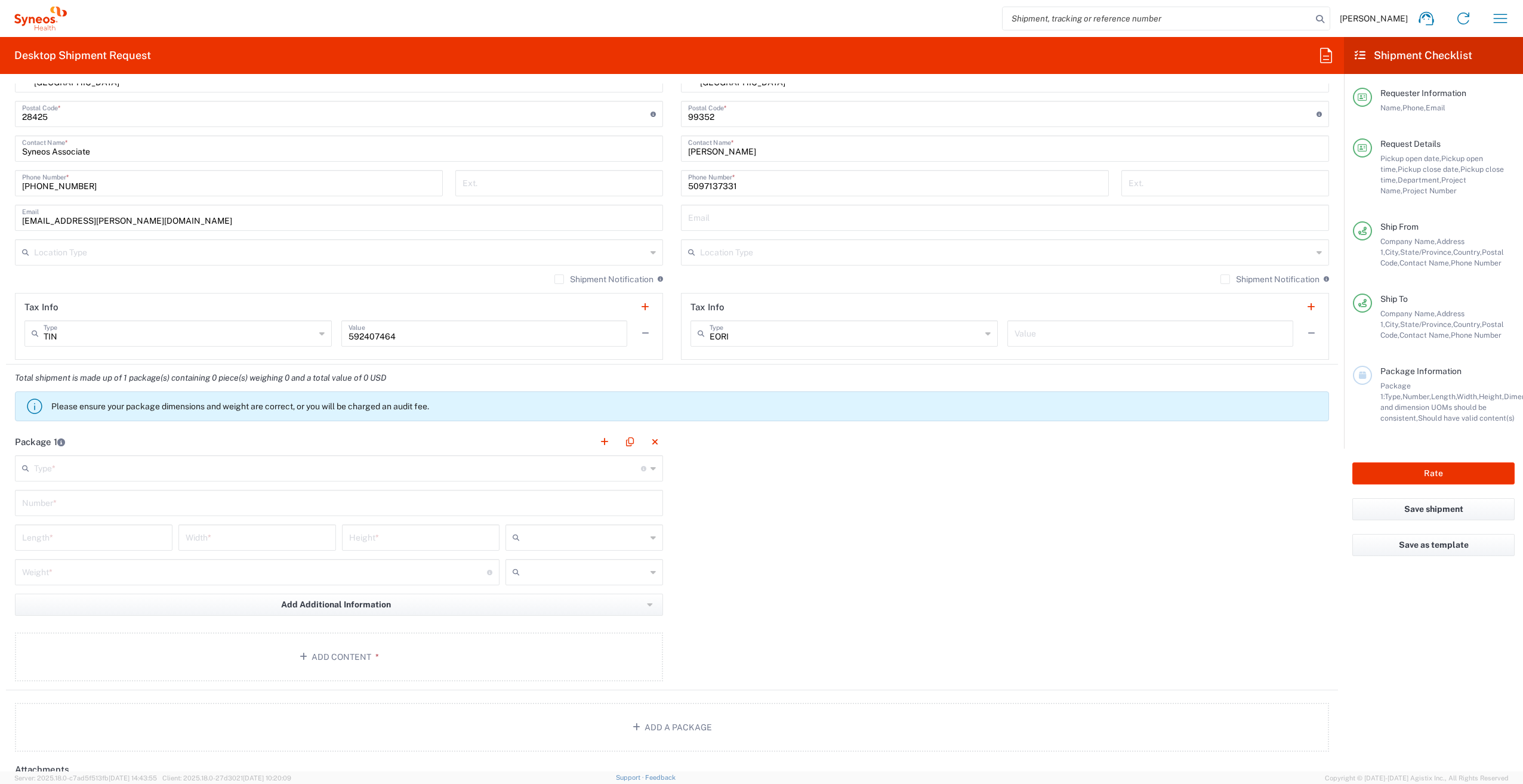
scroll to position [835, 0]
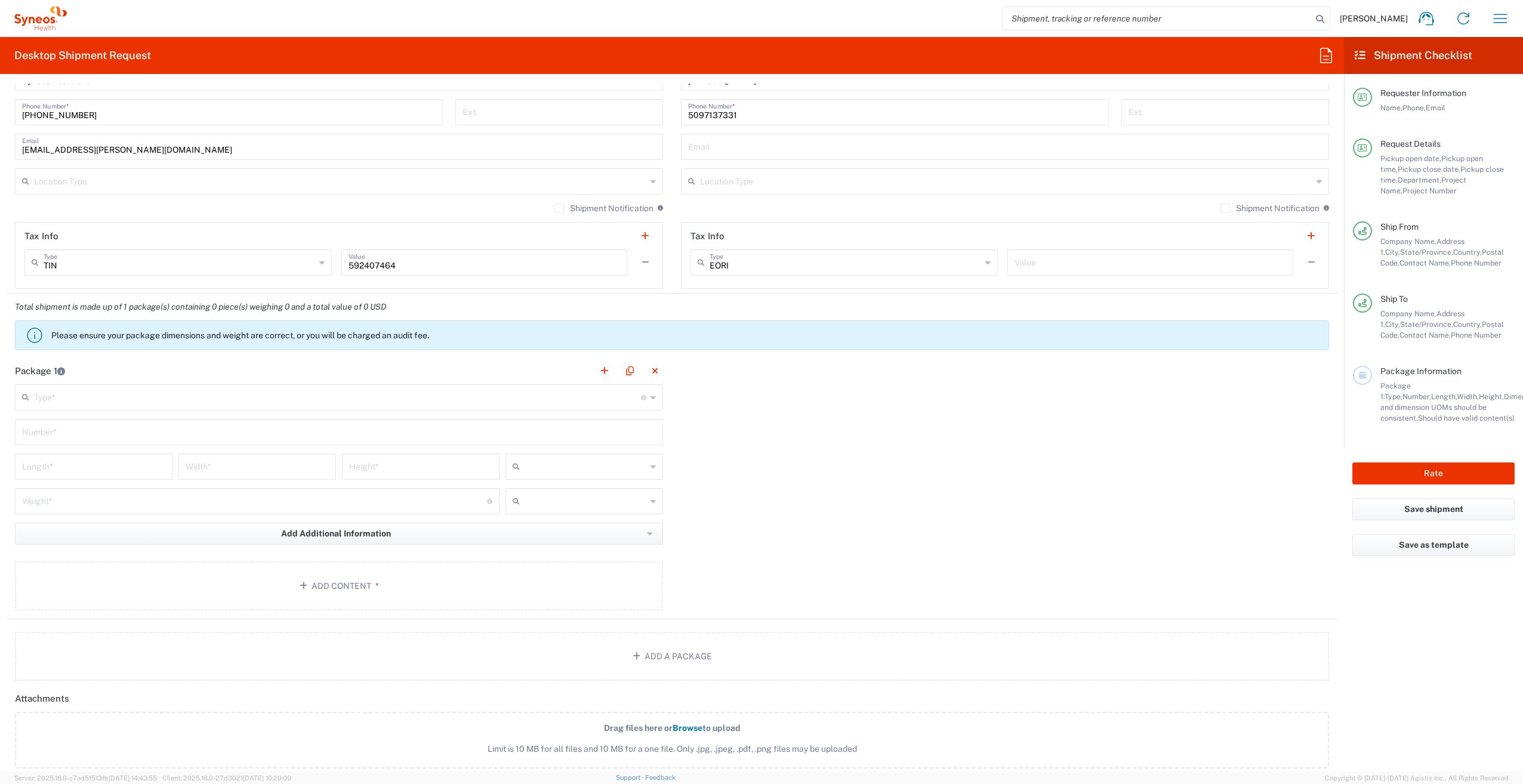
type input "RICHLAND"
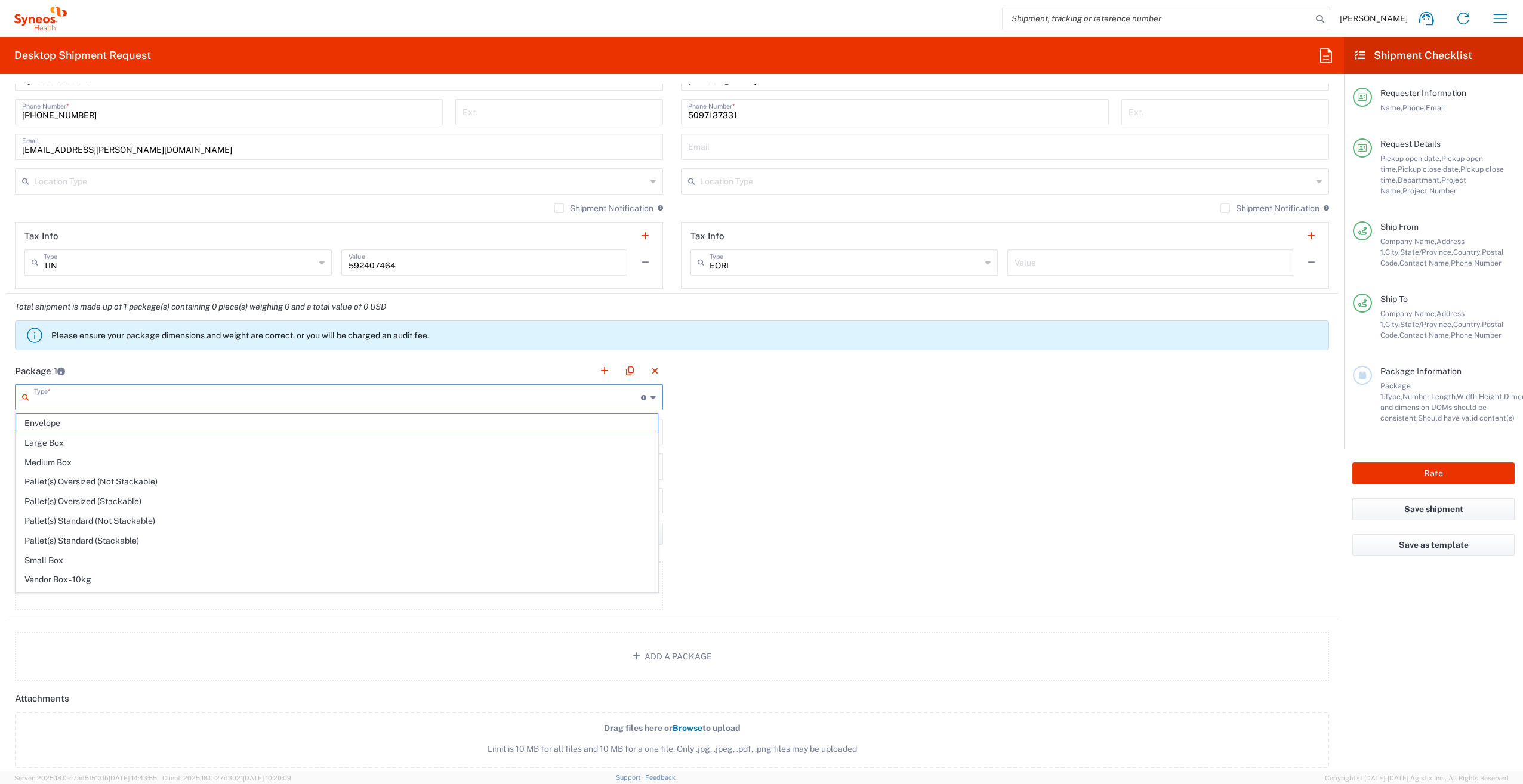
click at [187, 392] on input "text" at bounding box center [337, 396] width 607 height 21
click at [118, 421] on span "Envelope" at bounding box center [336, 423] width 642 height 19
type input "Envelope"
type input "1"
type input "9.5"
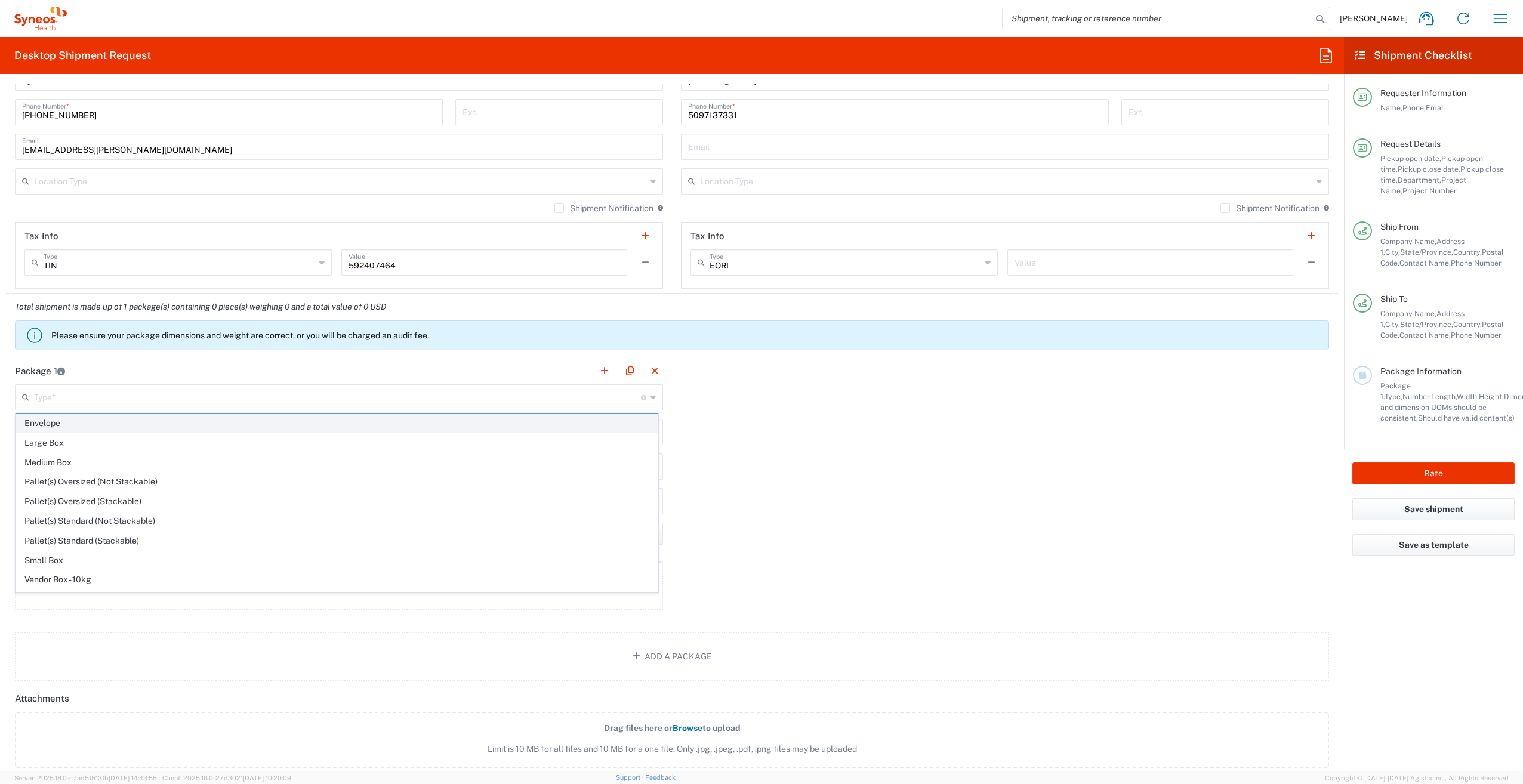
type input "12.5"
type input "0.25"
type input "in"
type input "0.45"
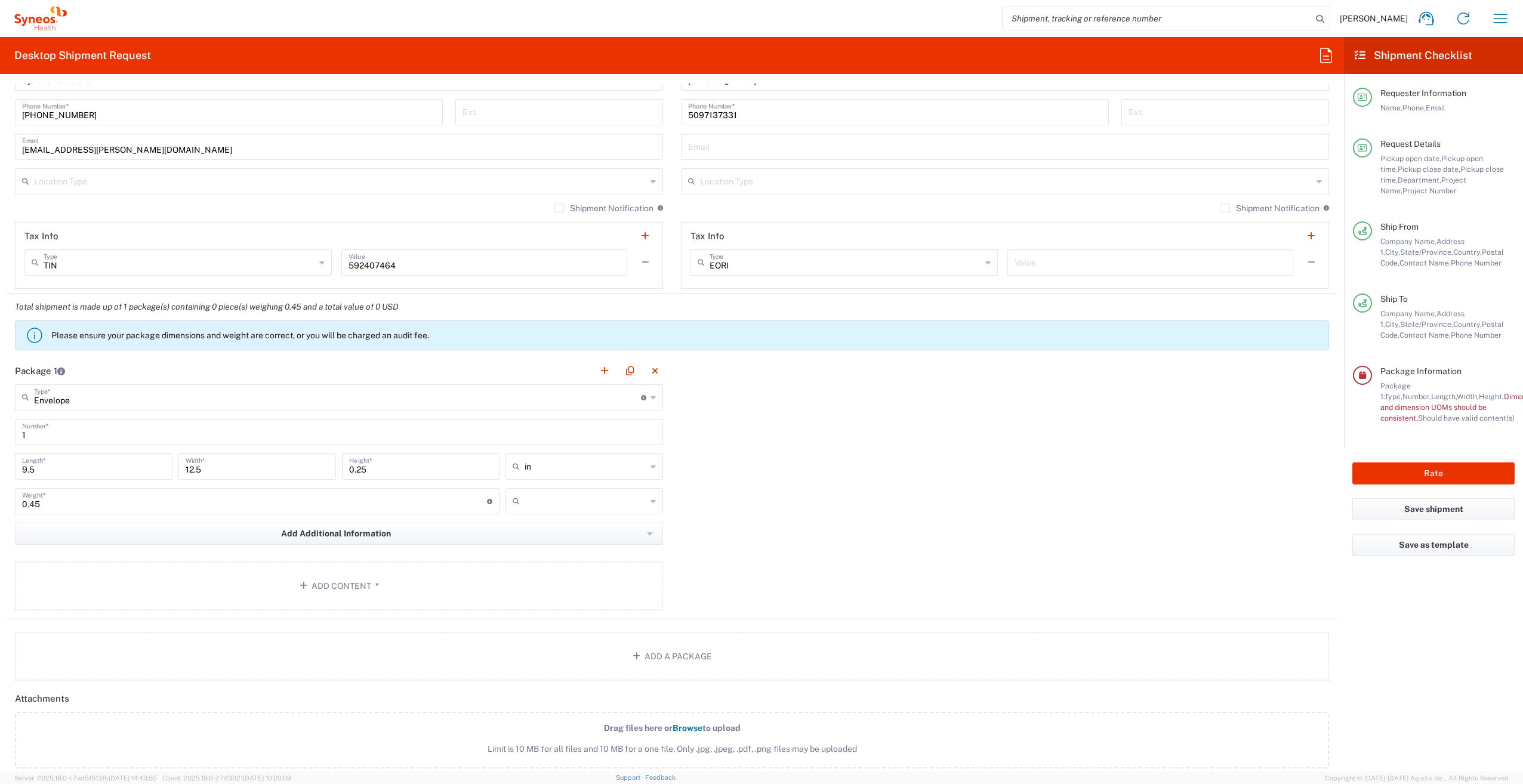
click at [567, 500] on input "text" at bounding box center [585, 501] width 122 height 19
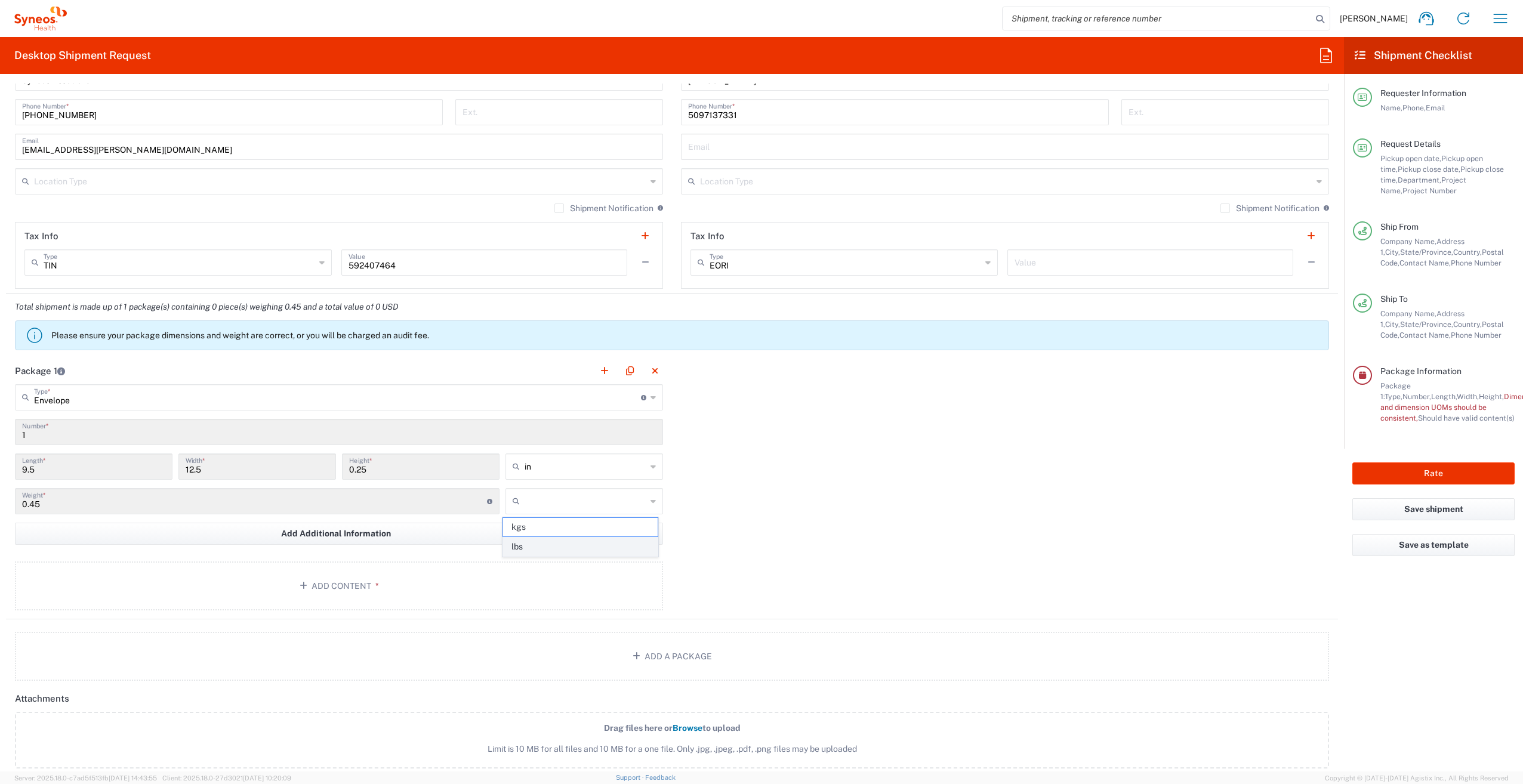
click at [549, 546] on span "lbs" at bounding box center [580, 546] width 154 height 19
type input "lbs"
click at [366, 582] on button "Add Content *" at bounding box center [339, 586] width 648 height 49
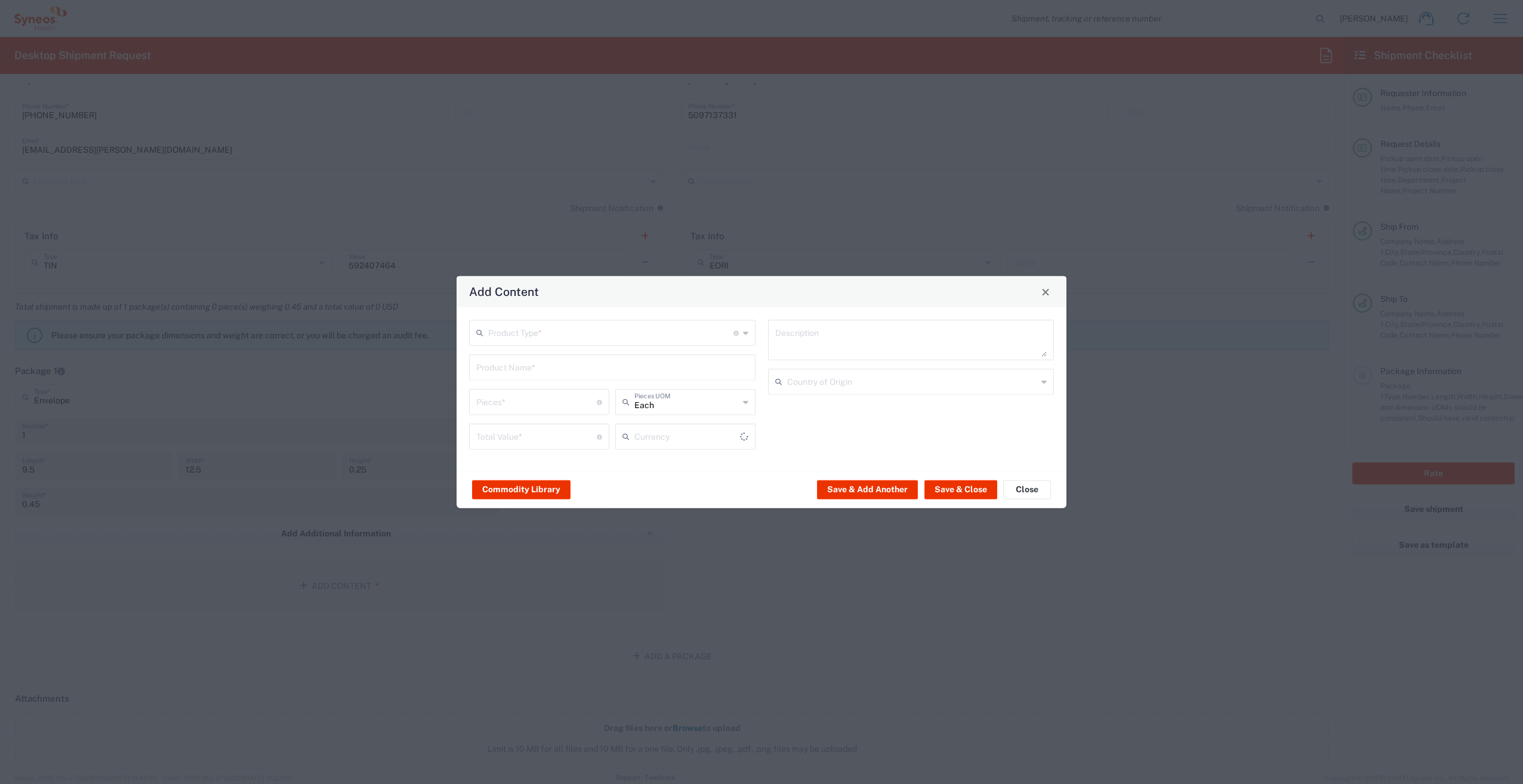
type input "US Dollar"
click at [546, 336] on input "text" at bounding box center [611, 332] width 245 height 21
click at [542, 354] on span "Documents" at bounding box center [612, 358] width 284 height 19
type input "Documents"
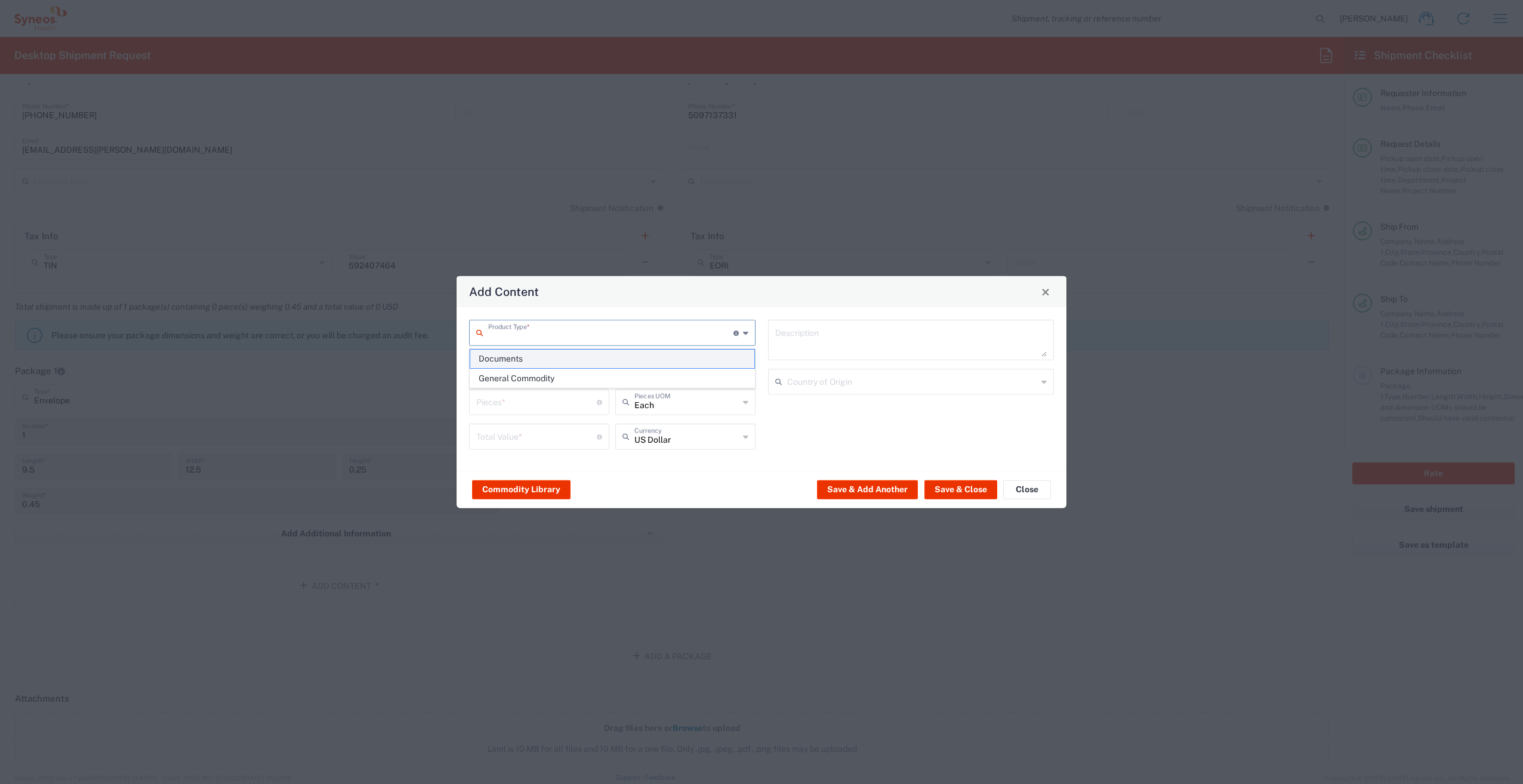
type input "1"
type textarea "Documents"
click at [529, 408] on input "1" at bounding box center [536, 401] width 121 height 21
type input "2"
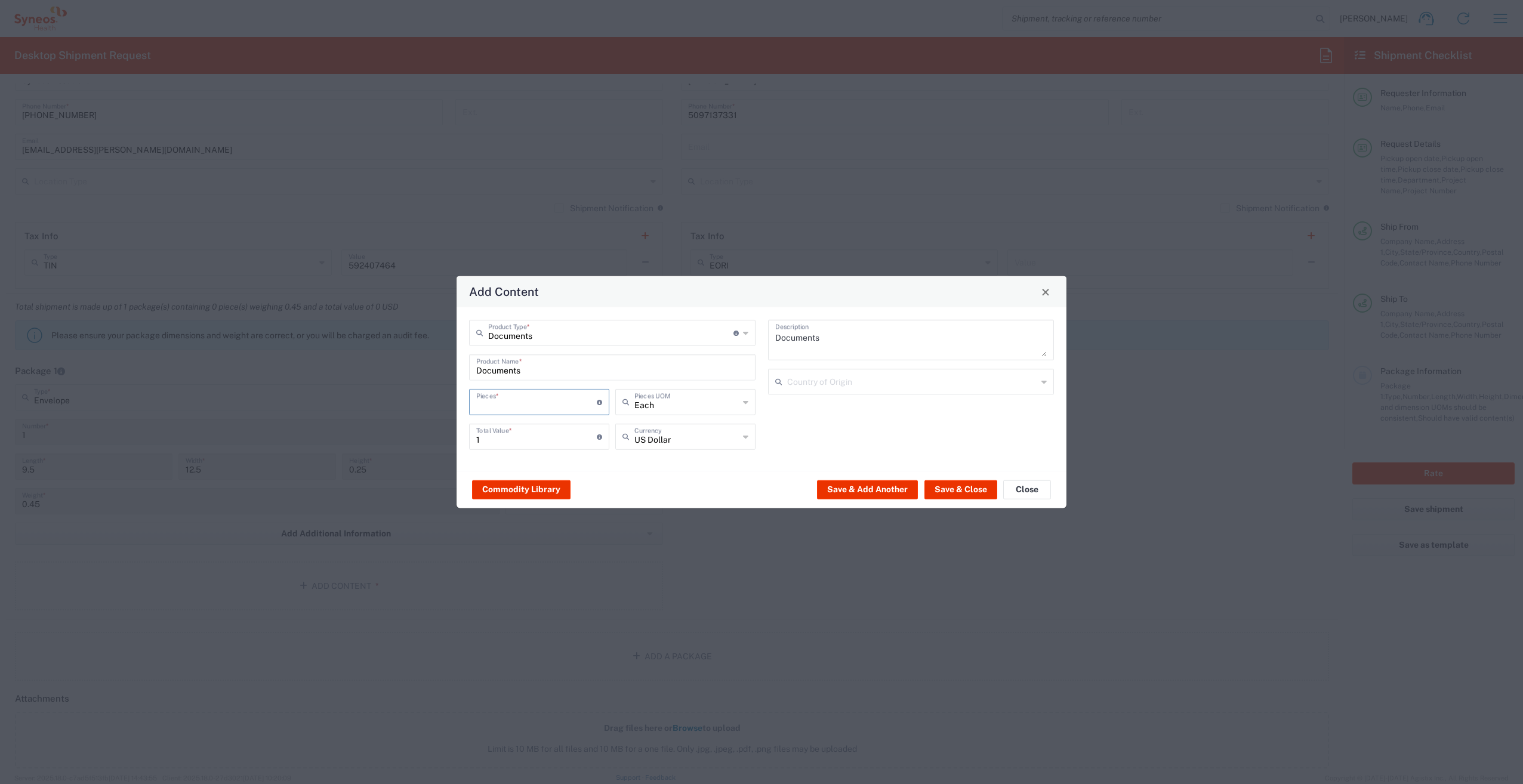
type input "2"
type input "22"
click at [511, 440] on input "22" at bounding box center [536, 435] width 121 height 21
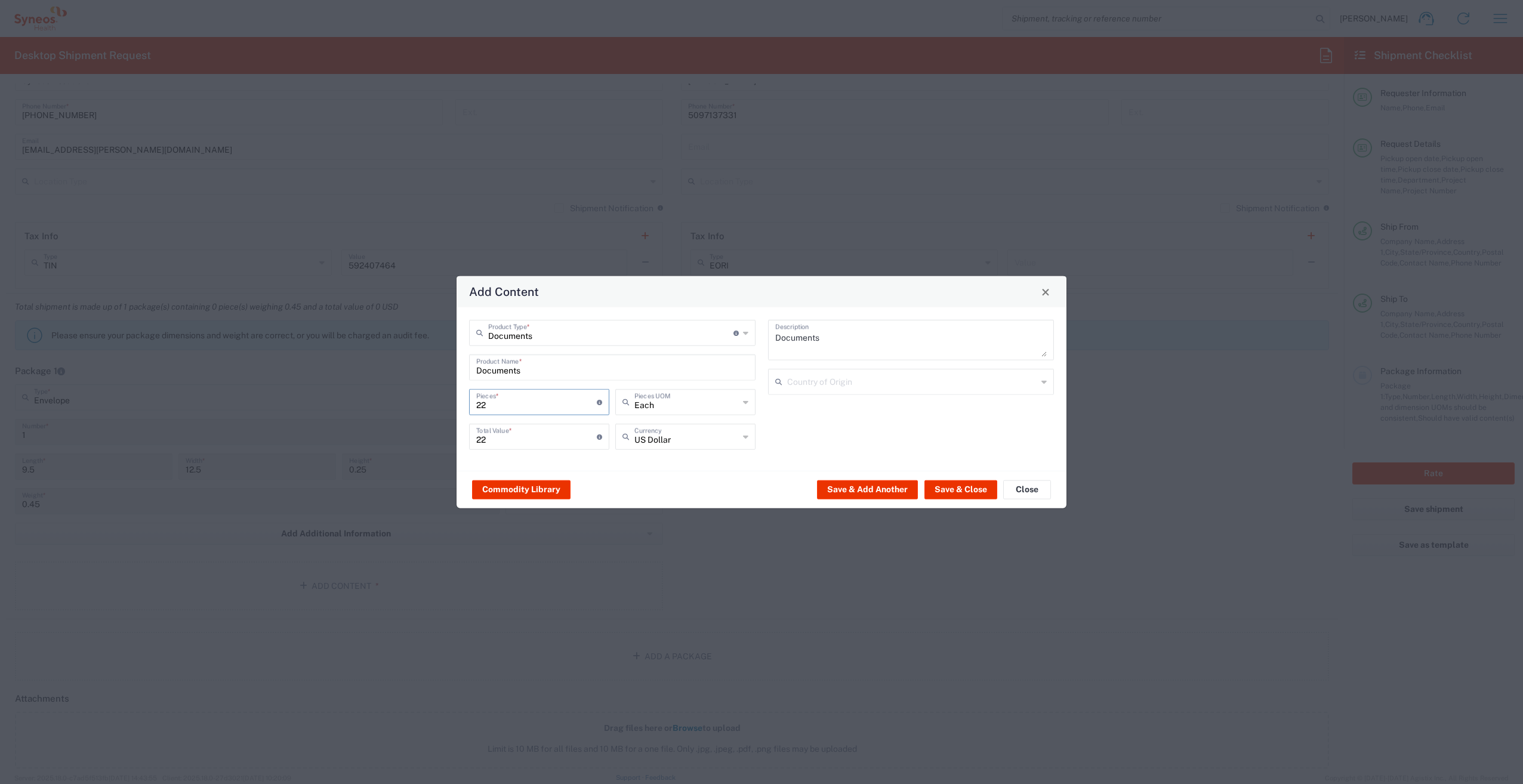
type input "2"
type input "1"
click at [974, 488] on button "Save & Close" at bounding box center [961, 489] width 73 height 19
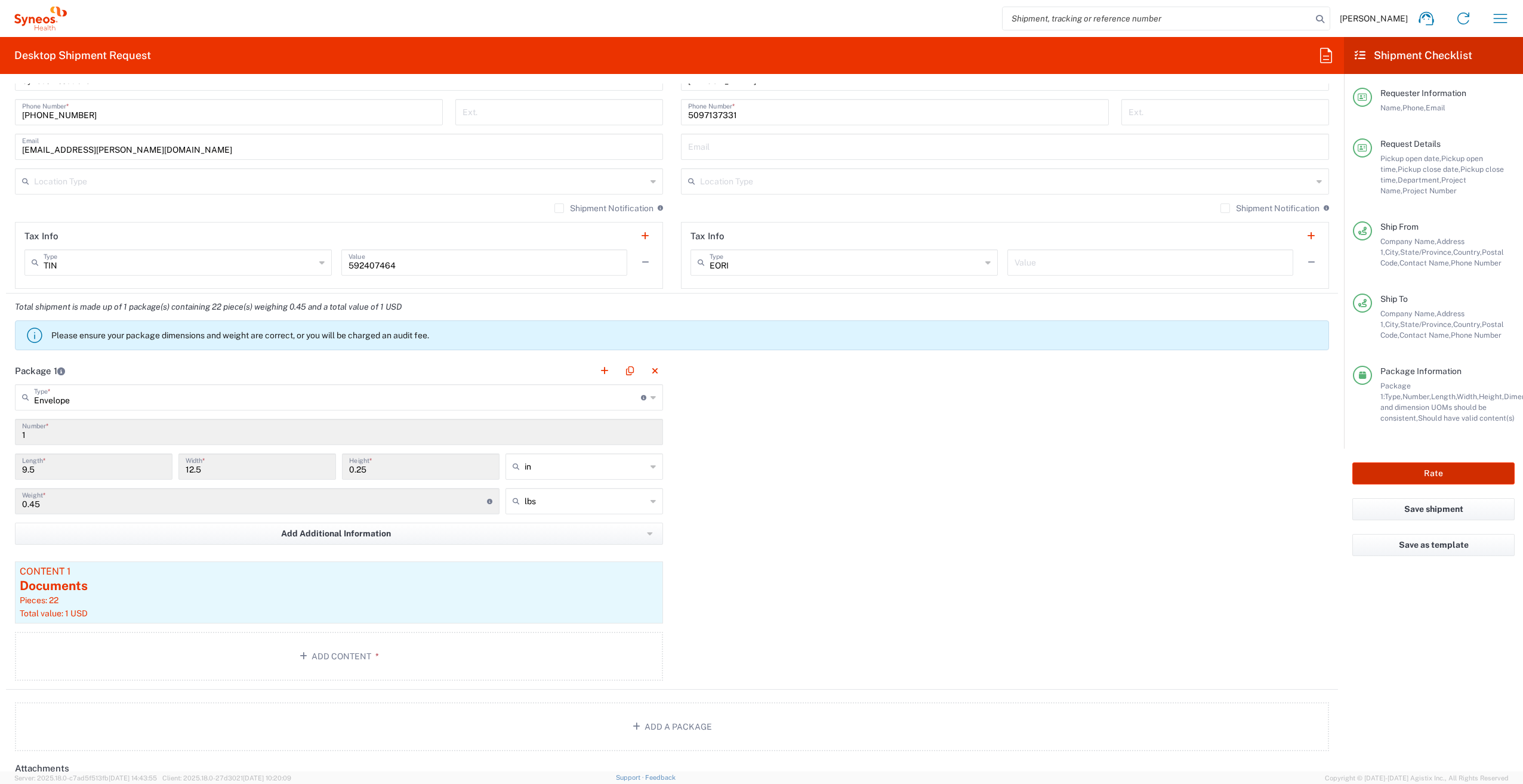
click at [1442, 473] on button "Rate" at bounding box center [1433, 473] width 163 height 22
type input "7054655"
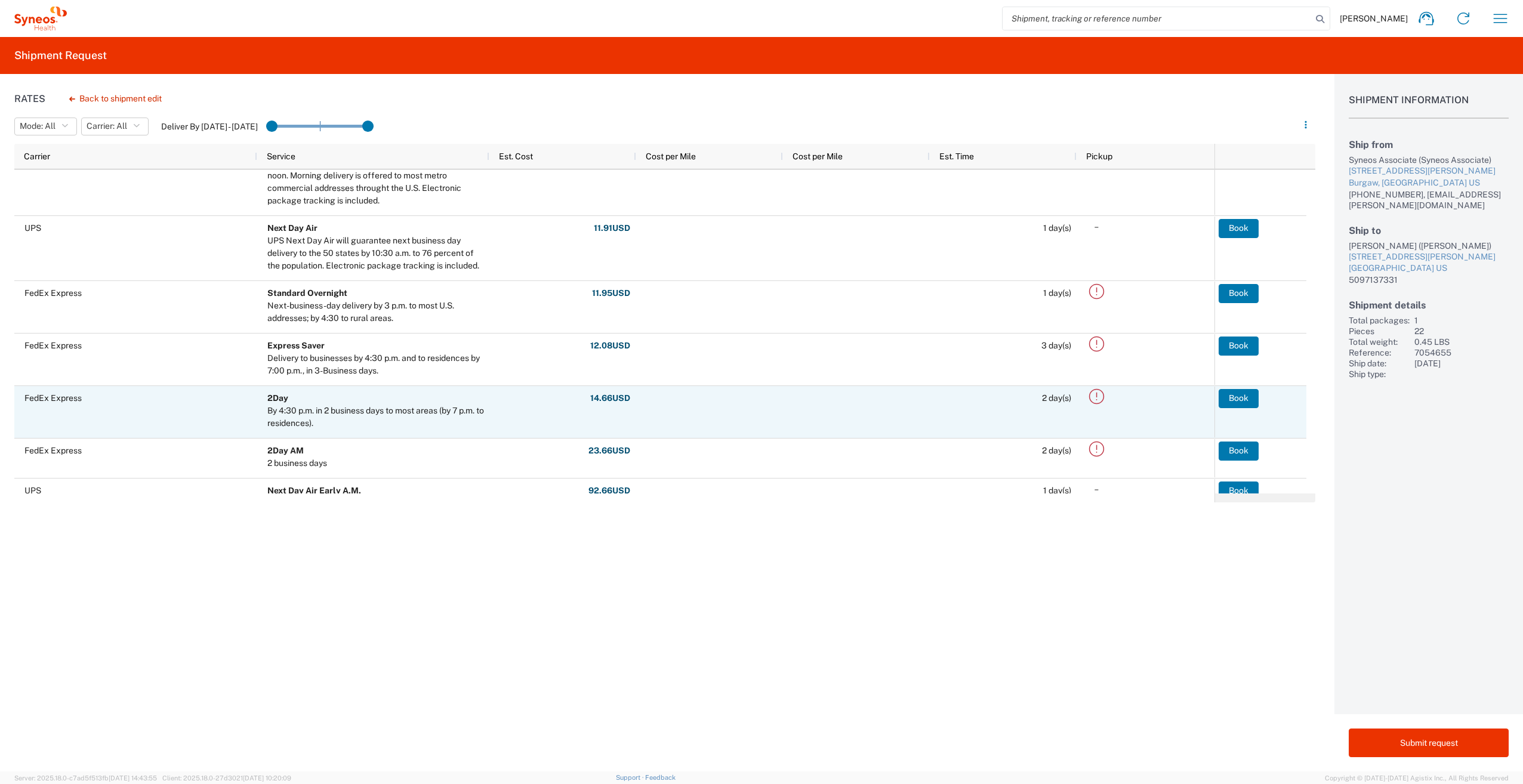
scroll to position [276, 0]
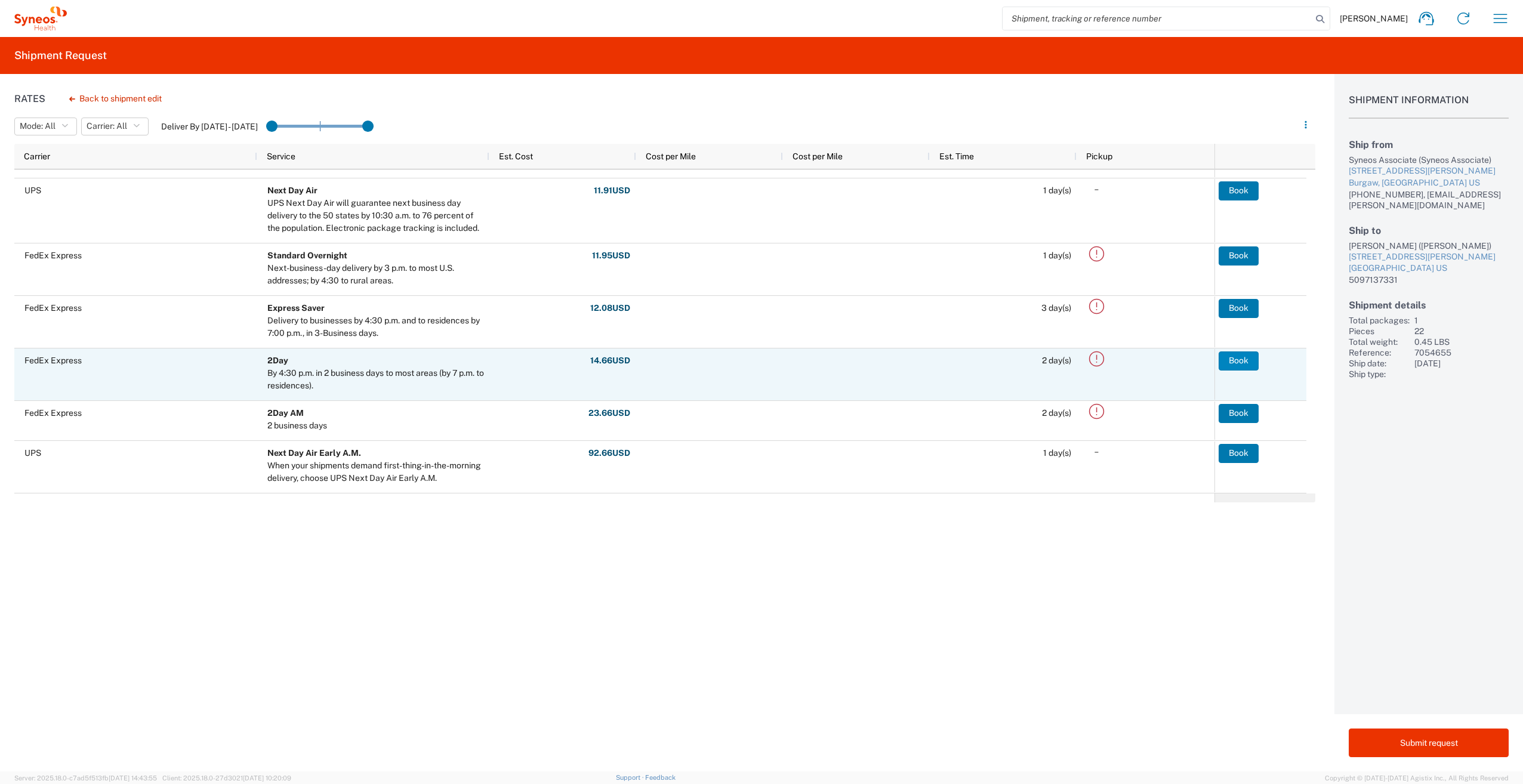
click at [1234, 359] on button "Book" at bounding box center [1238, 361] width 40 height 19
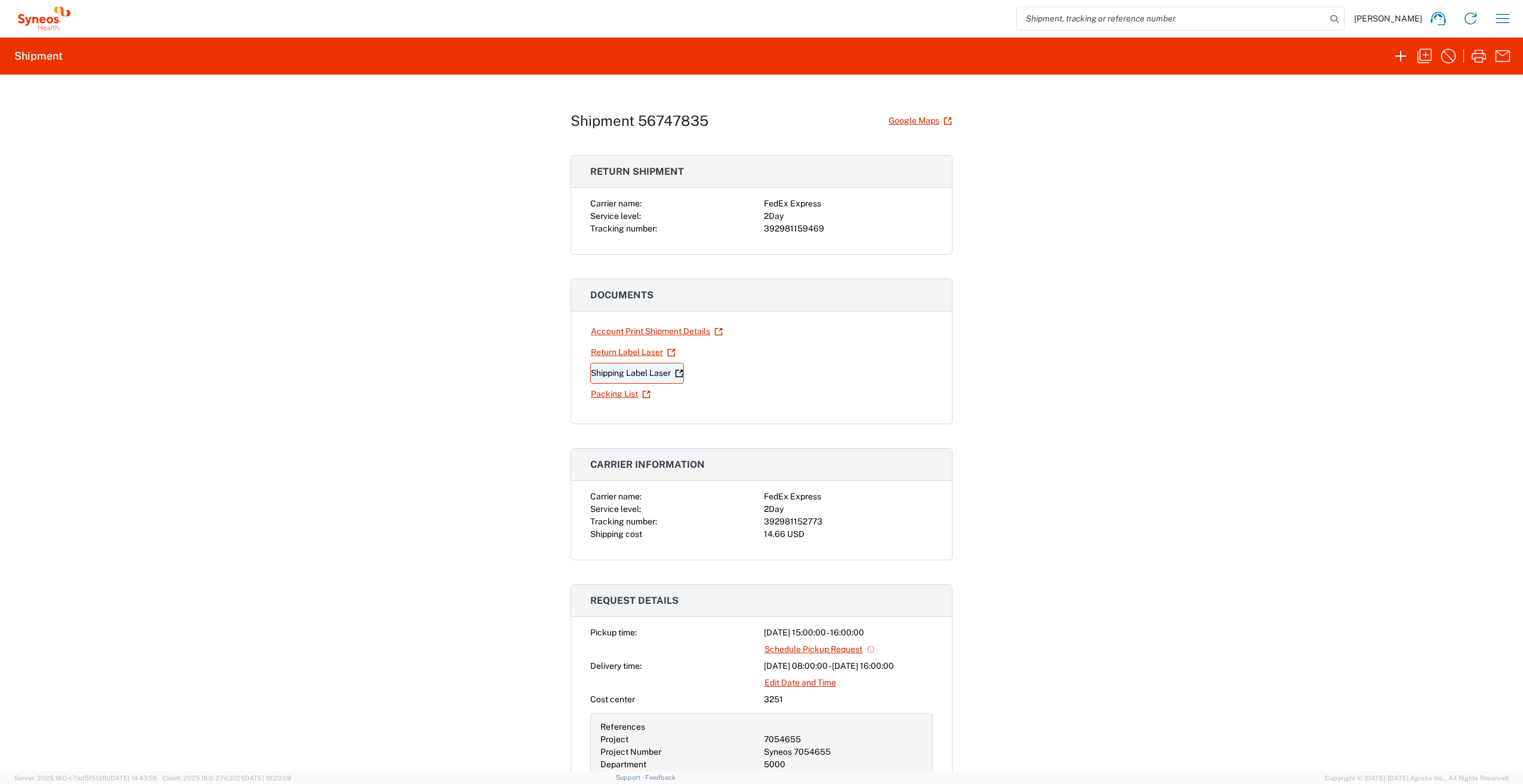
click at [633, 374] on link "Shipping Label Laser" at bounding box center [637, 373] width 94 height 21
click at [642, 354] on link "Return Label Laser" at bounding box center [633, 352] width 86 height 21
click at [628, 353] on link "Return Label Laser" at bounding box center [633, 352] width 86 height 21
